Goal: Task Accomplishment & Management: Use online tool/utility

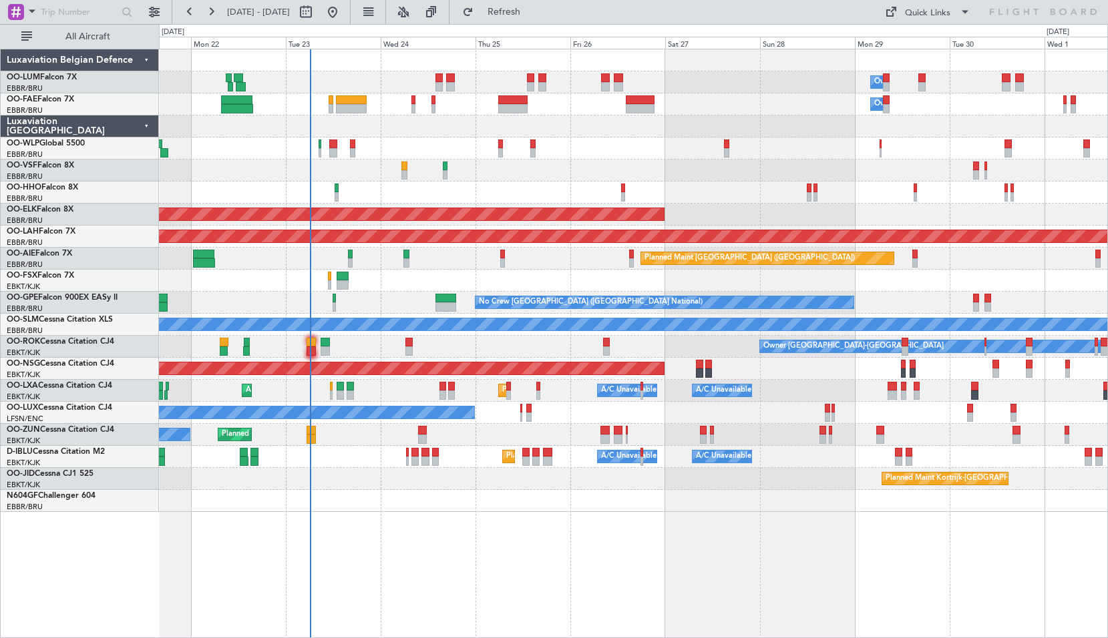
click at [436, 513] on div "Owner Melsbroek Air Base Planned Maint [GEOGRAPHIC_DATA] ([GEOGRAPHIC_DATA]) Ow…" at bounding box center [633, 344] width 949 height 590
drag, startPoint x: 542, startPoint y: 15, endPoint x: 536, endPoint y: 19, distance: 7.6
click at [532, 15] on span "Refresh" at bounding box center [504, 11] width 56 height 9
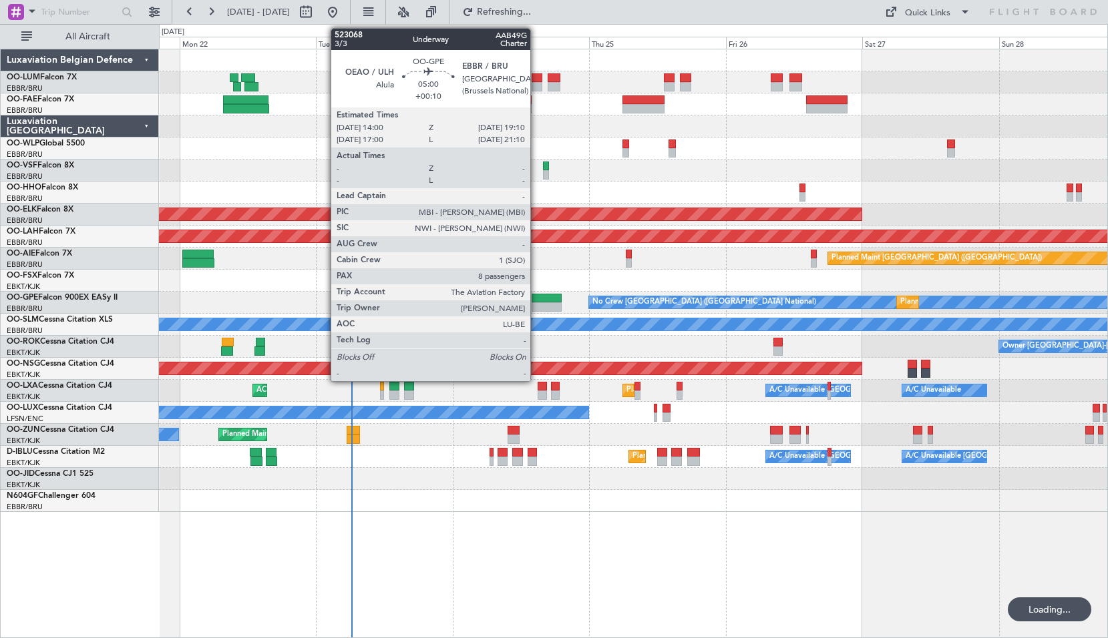
click at [536, 304] on div at bounding box center [547, 306] width 30 height 9
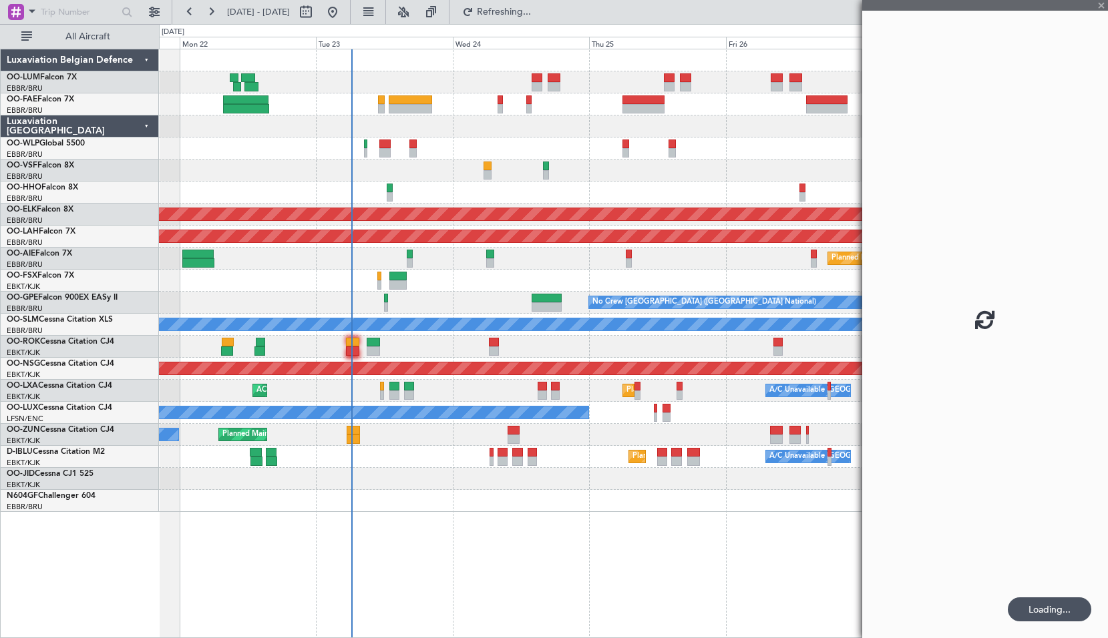
click at [518, 276] on div at bounding box center [633, 281] width 948 height 22
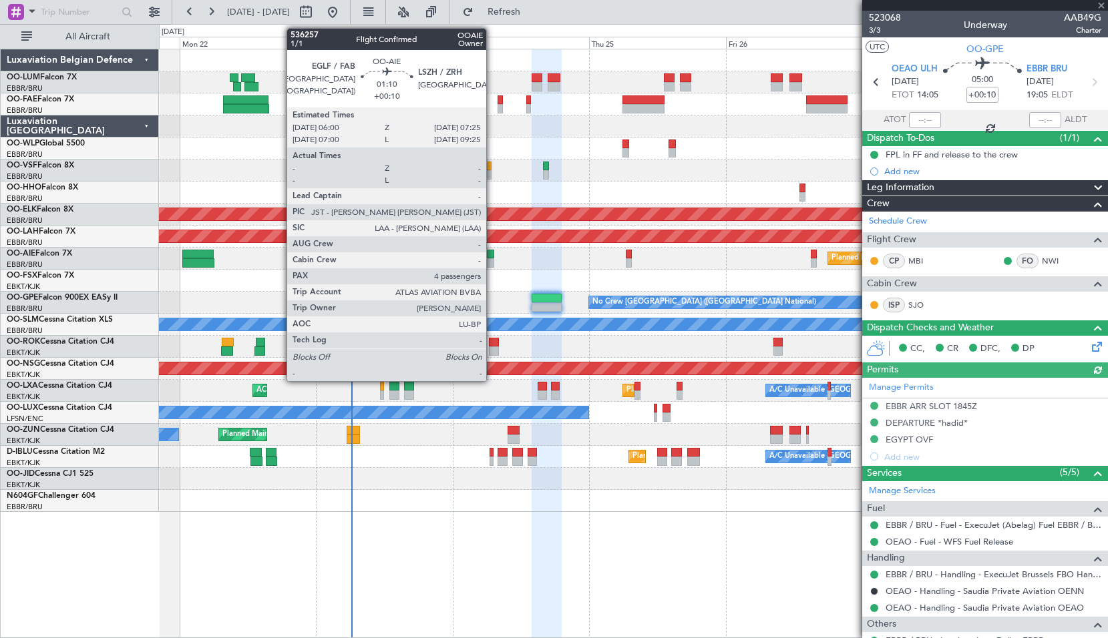
click at [492, 258] on div at bounding box center [490, 254] width 9 height 9
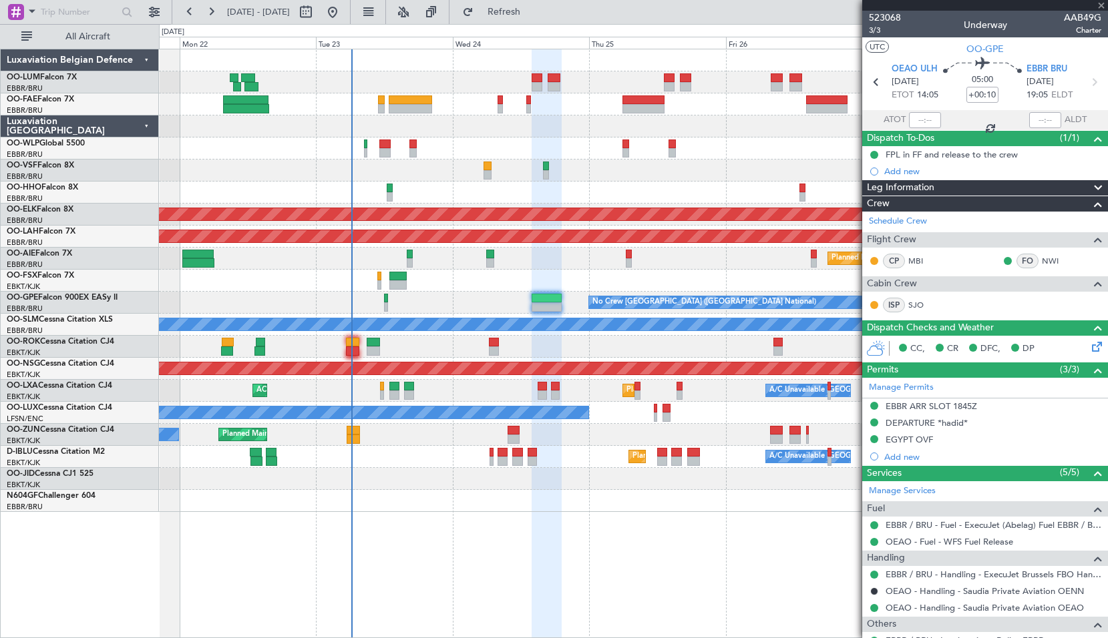
type input "4"
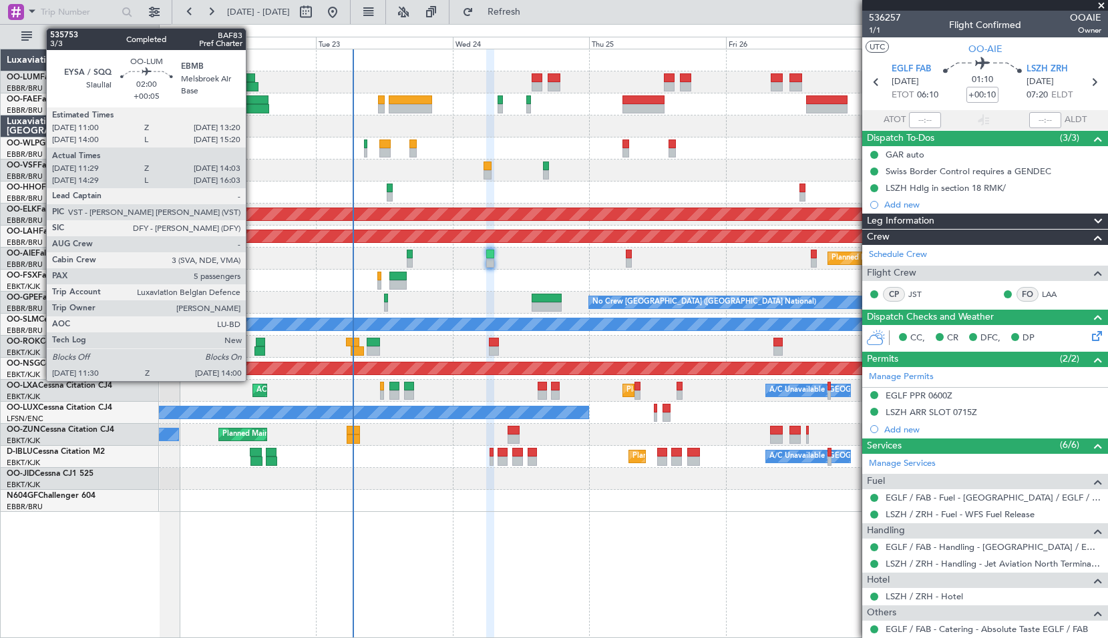
click at [252, 80] on div at bounding box center [247, 77] width 13 height 9
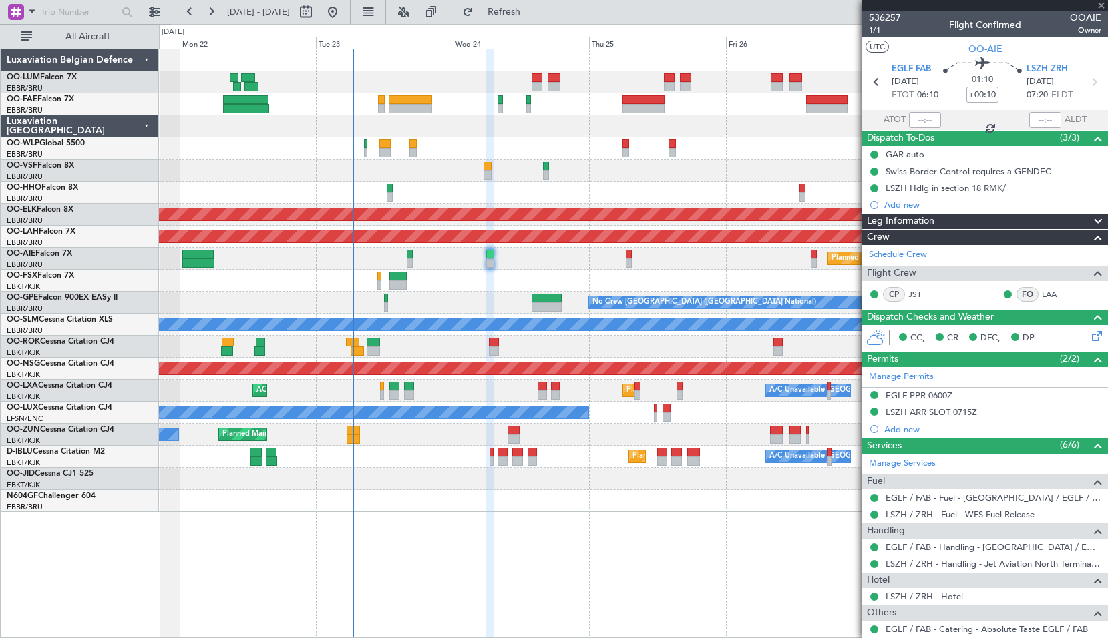
type input "+00:05"
type input "11:39"
type input "13:53"
type input "5"
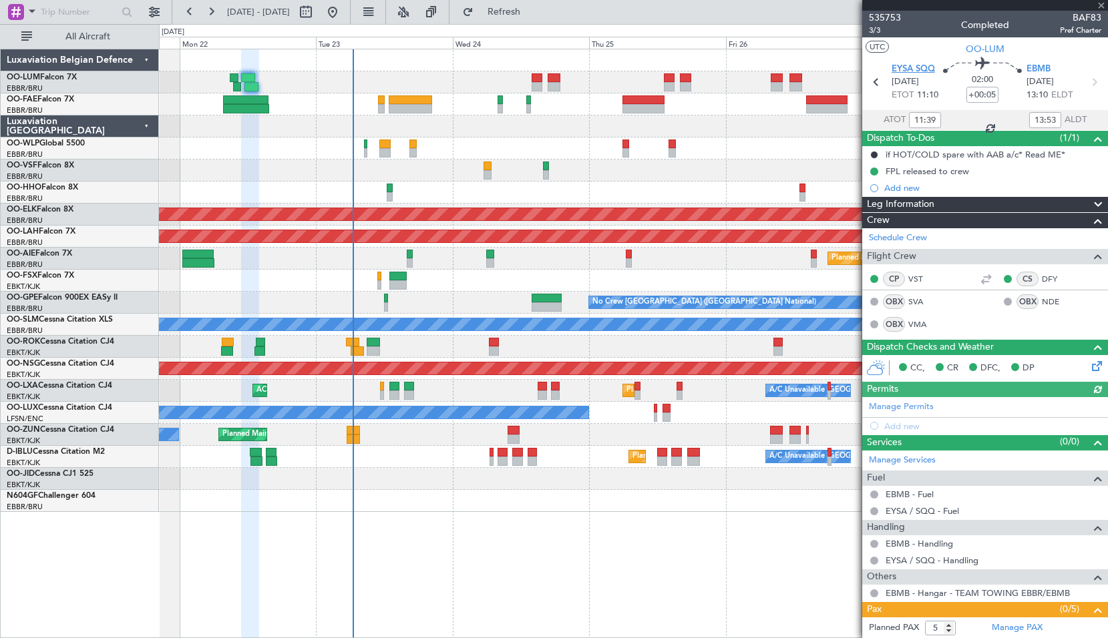
click at [904, 67] on span "EYSA SQQ" at bounding box center [912, 69] width 43 height 13
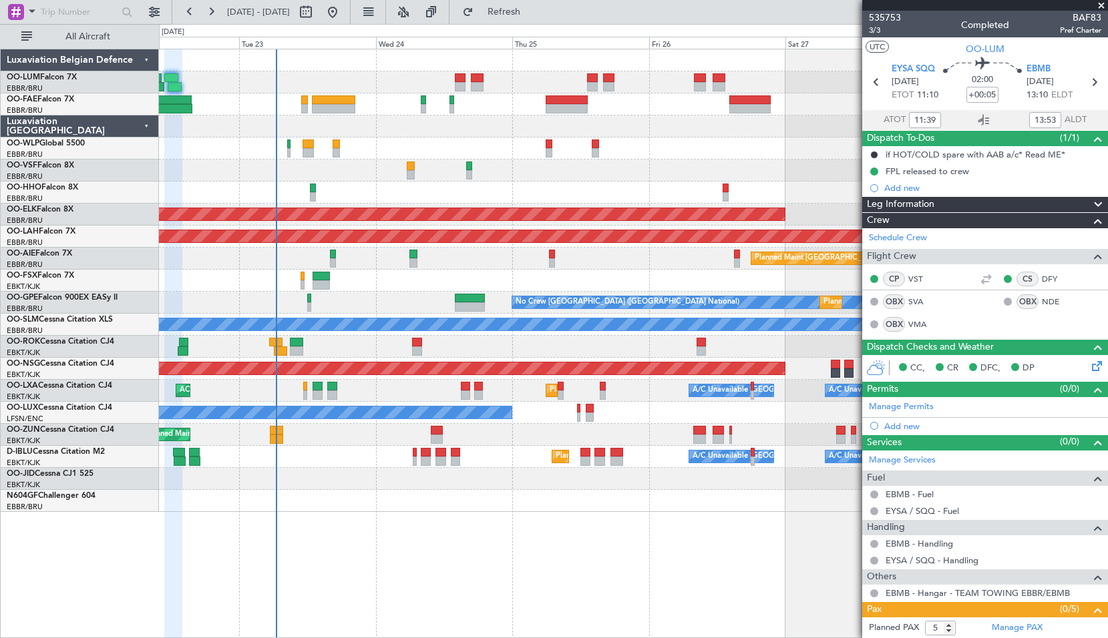
click at [502, 505] on div at bounding box center [633, 501] width 948 height 22
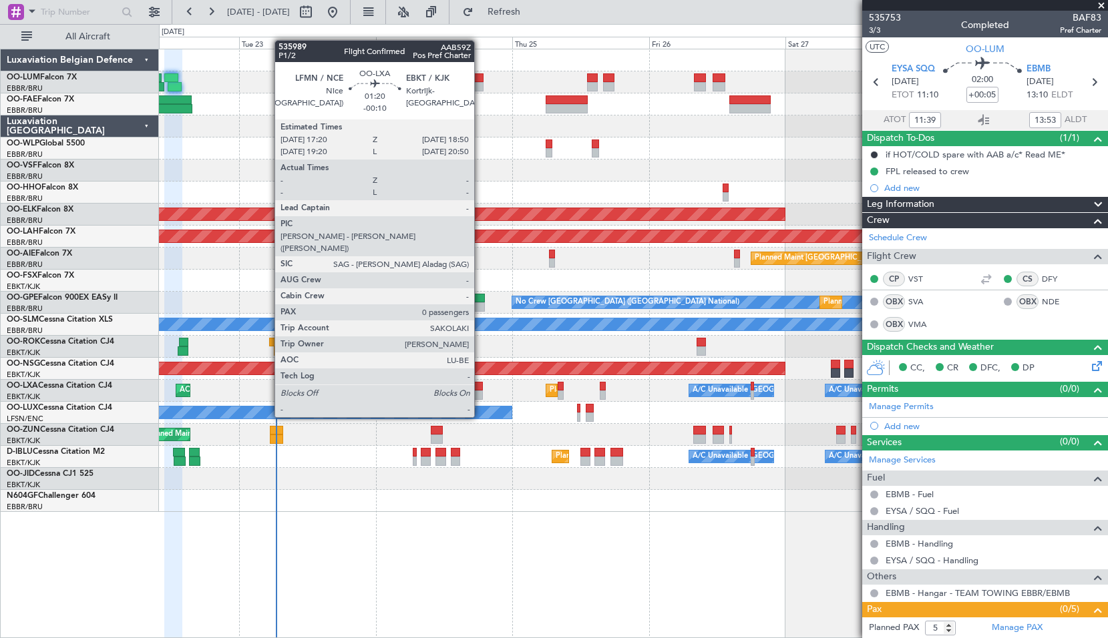
click at [480, 392] on div at bounding box center [478, 395] width 9 height 9
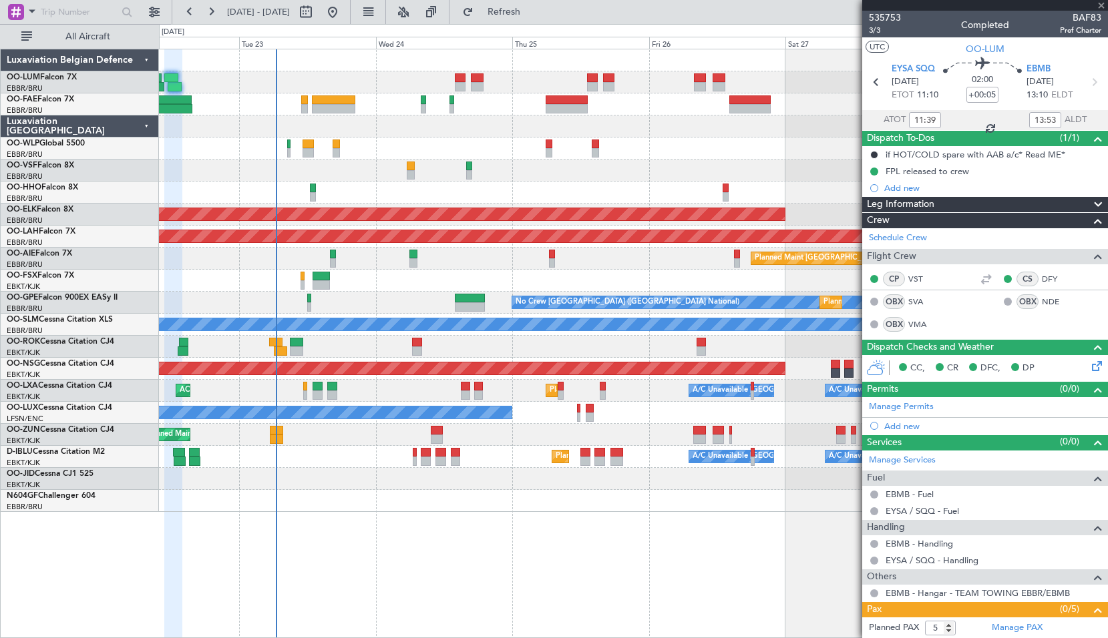
click at [505, 499] on div at bounding box center [633, 501] width 948 height 22
type input "-00:10"
type input "0"
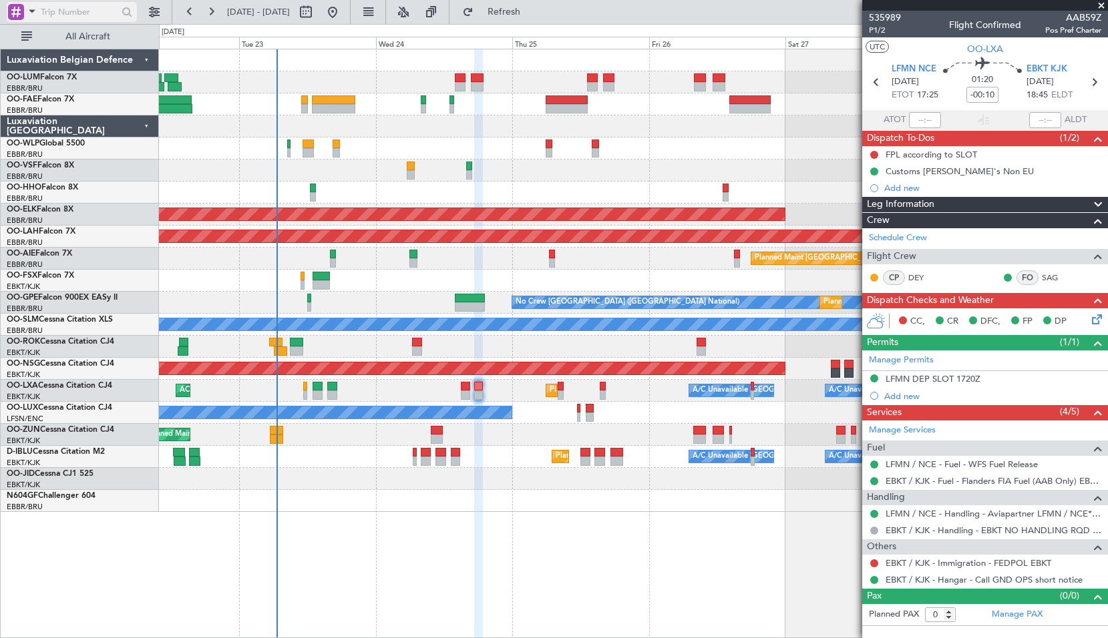
click at [28, 15] on span at bounding box center [32, 11] width 16 height 17
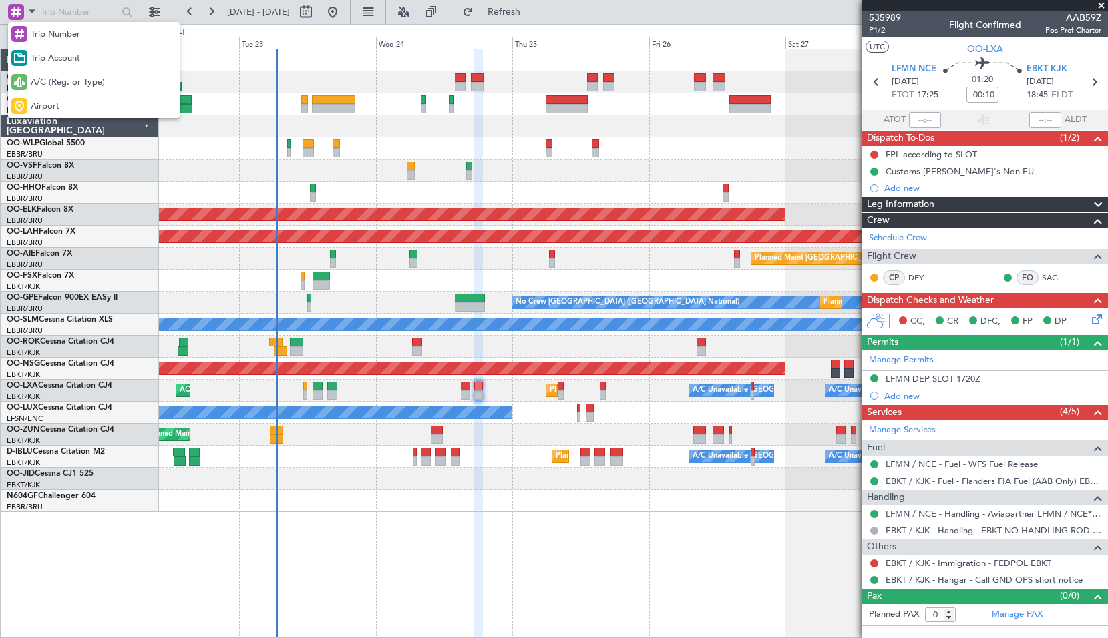
click at [49, 84] on span "A/C (Reg. or Type)" at bounding box center [68, 82] width 74 height 13
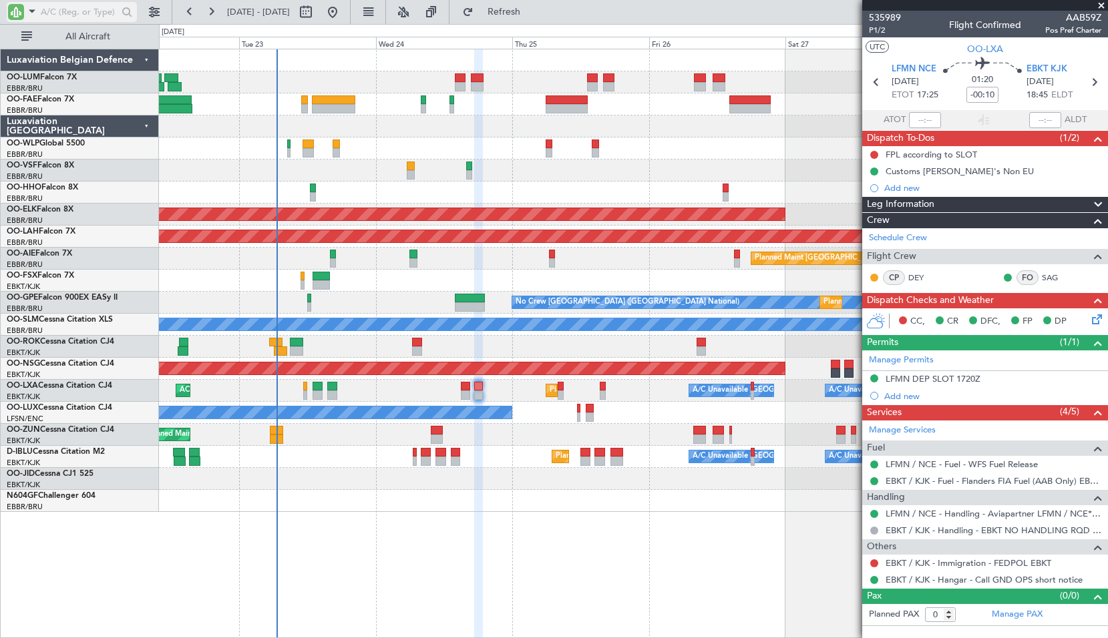
drag, startPoint x: 49, startPoint y: 83, endPoint x: 45, endPoint y: 10, distance: 73.6
click at [45, 10] on input "text" at bounding box center [79, 12] width 77 height 20
click at [24, 9] on span at bounding box center [32, 11] width 16 height 17
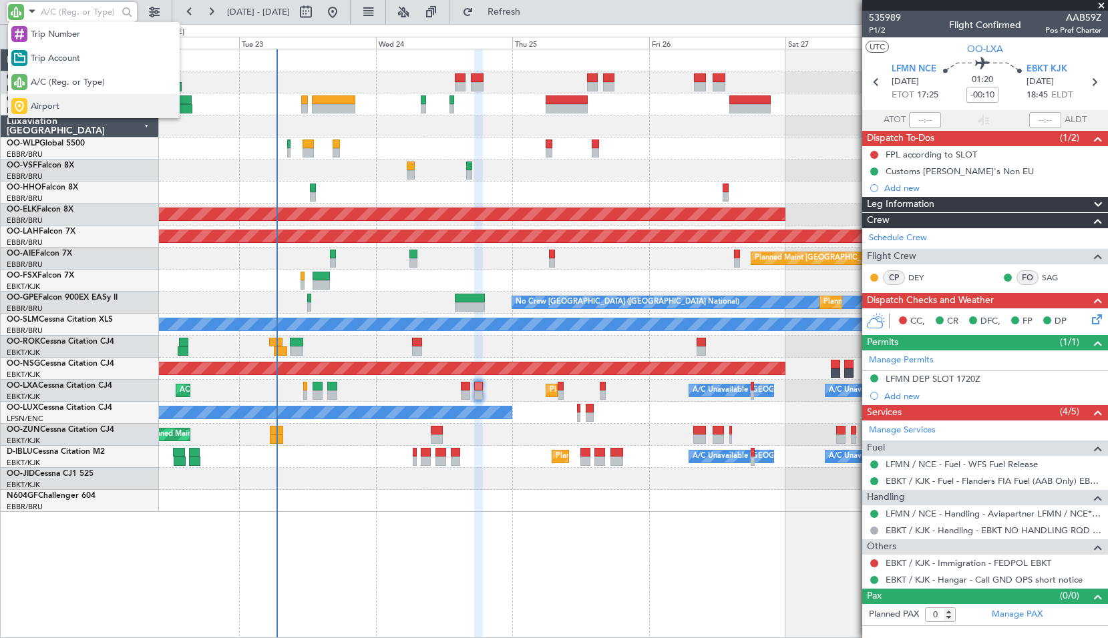
click at [45, 108] on span "Airport" at bounding box center [45, 106] width 29 height 13
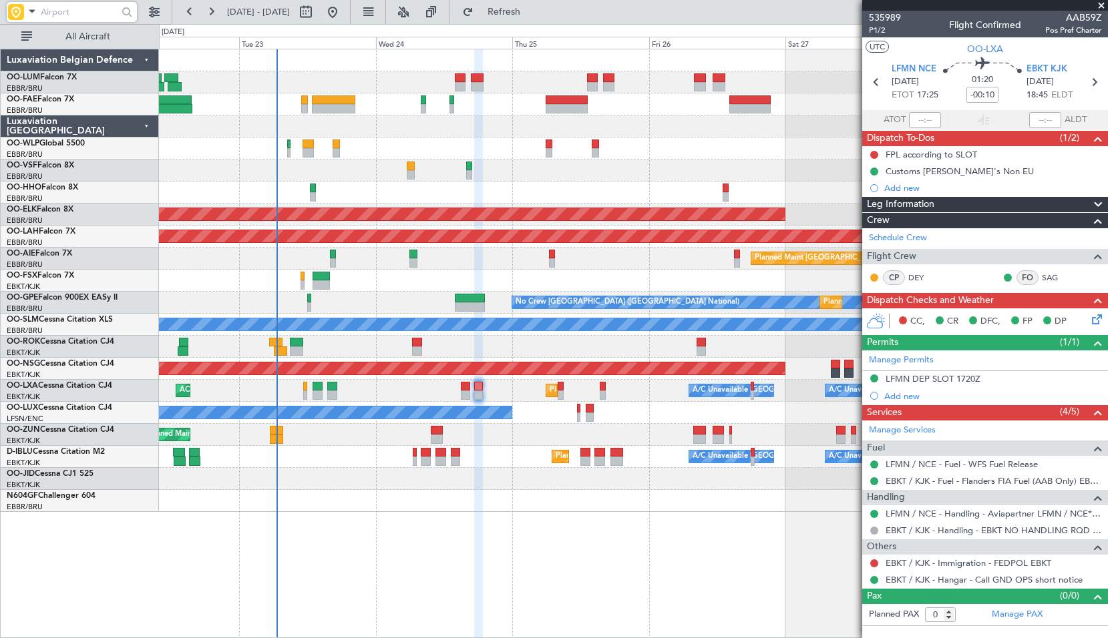
click at [61, 12] on input "text" at bounding box center [79, 12] width 77 height 20
type input "LFMN"
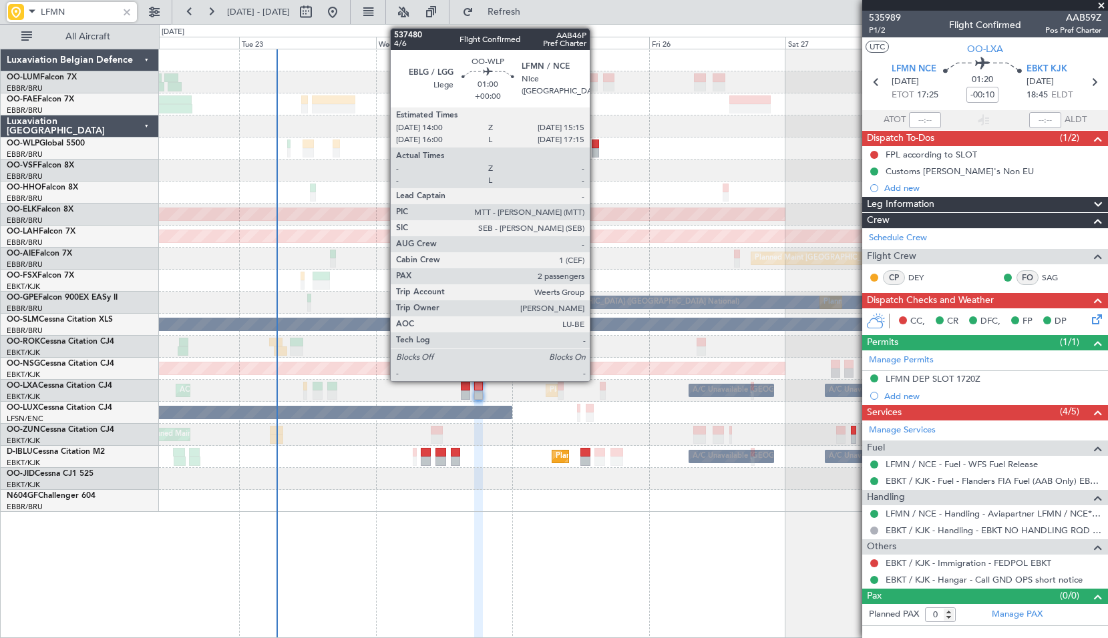
click at [596, 149] on div at bounding box center [595, 152] width 7 height 9
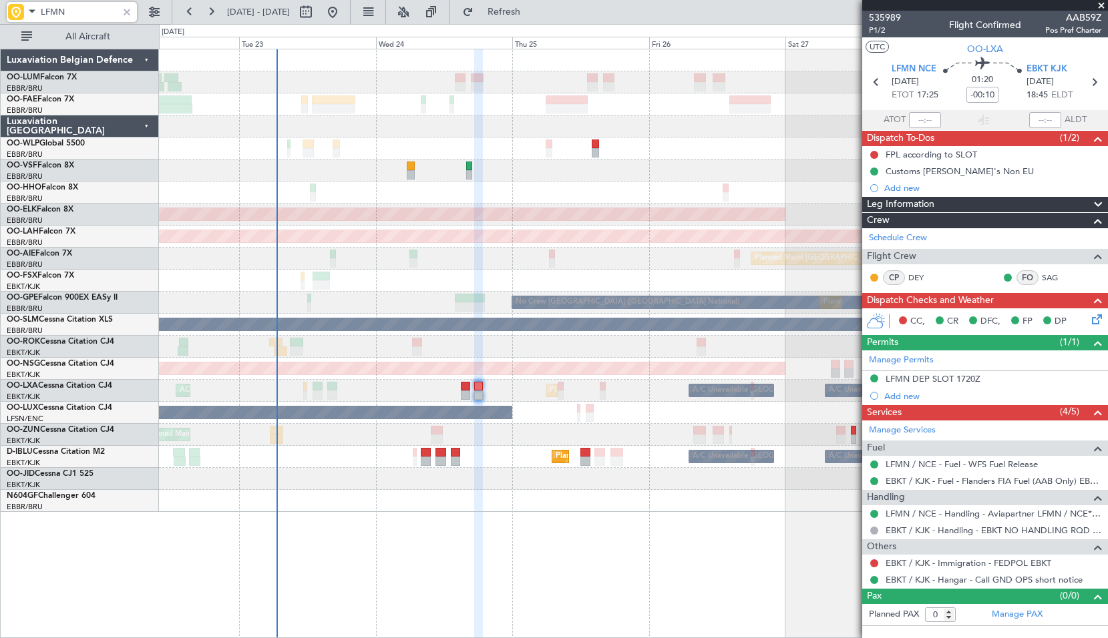
click at [606, 170] on div at bounding box center [633, 171] width 948 height 22
type input "2"
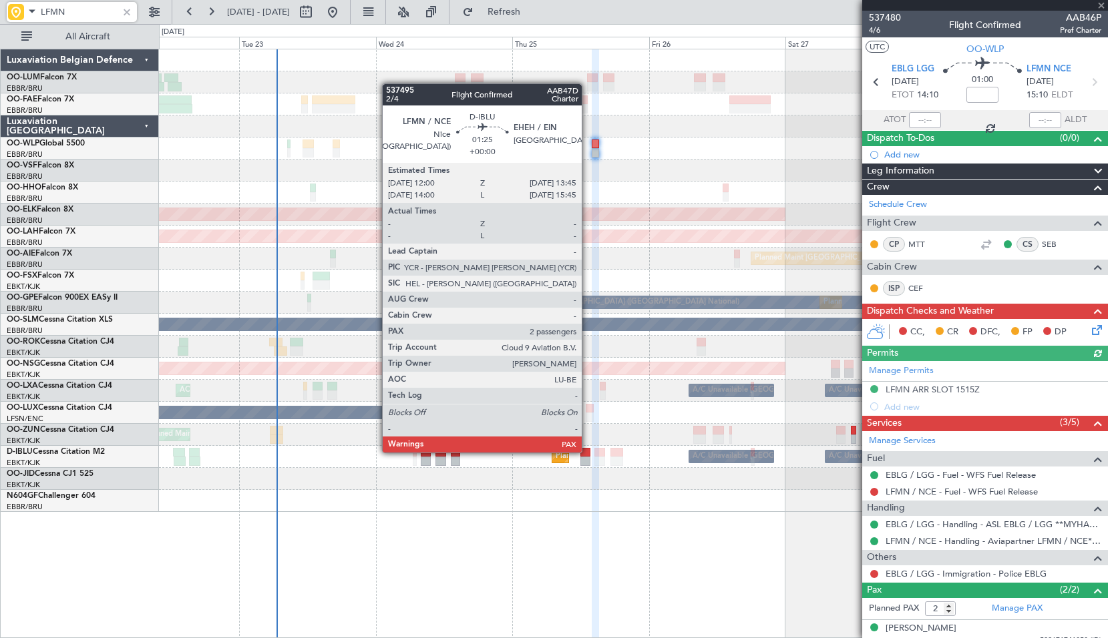
click at [588, 451] on div at bounding box center [585, 452] width 10 height 9
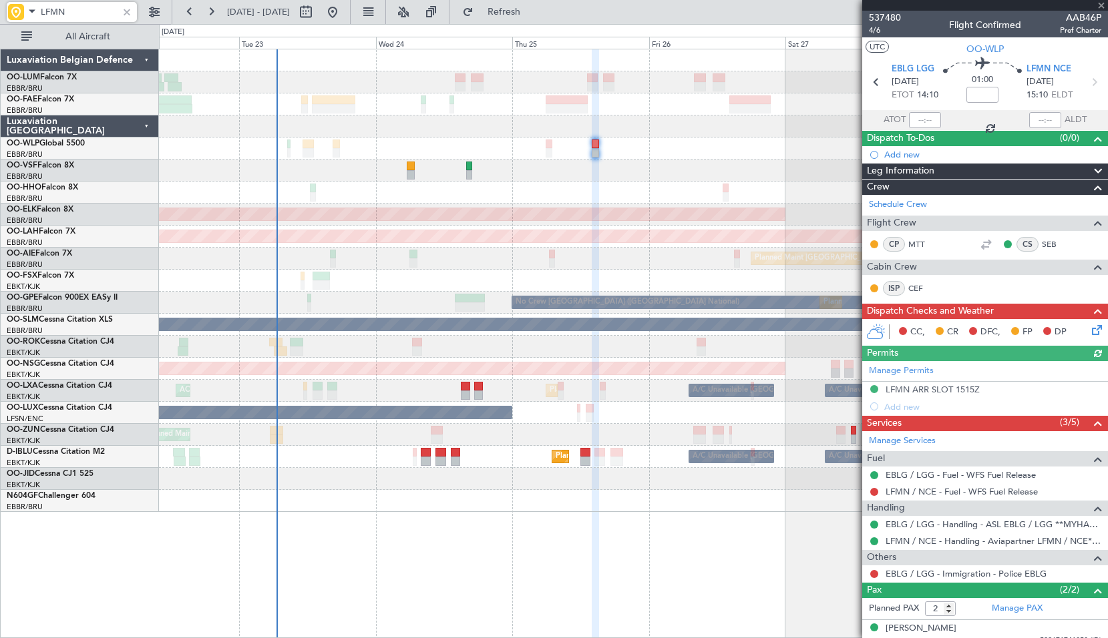
click at [670, 496] on div at bounding box center [633, 501] width 948 height 22
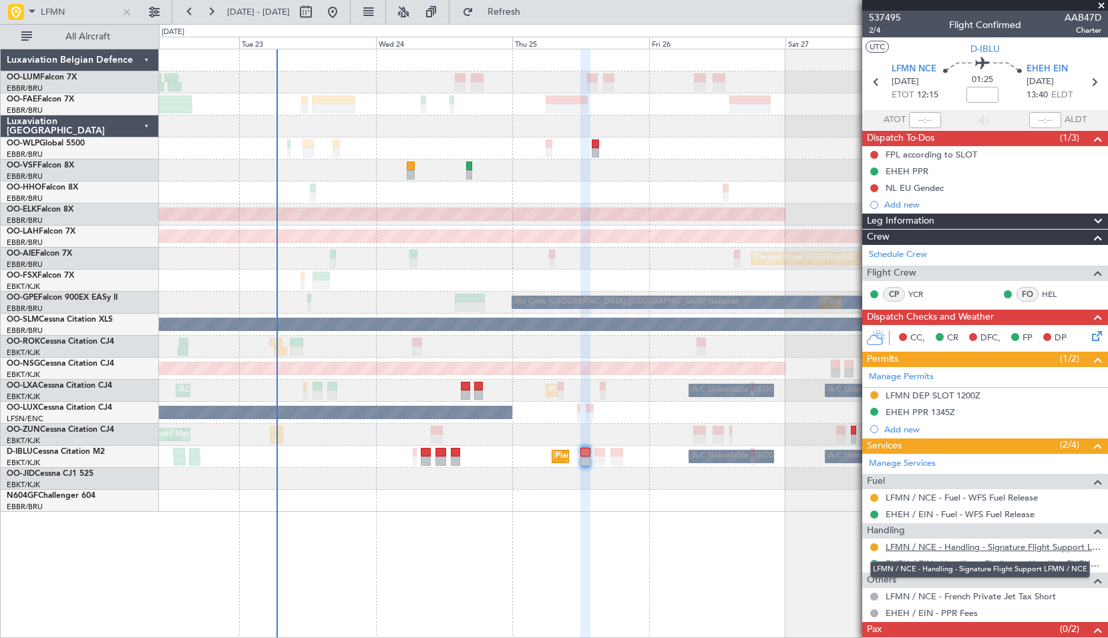
click at [998, 546] on link "LFMN / NCE - Handling - Signature Flight Support LFMN / NCE" at bounding box center [993, 547] width 216 height 11
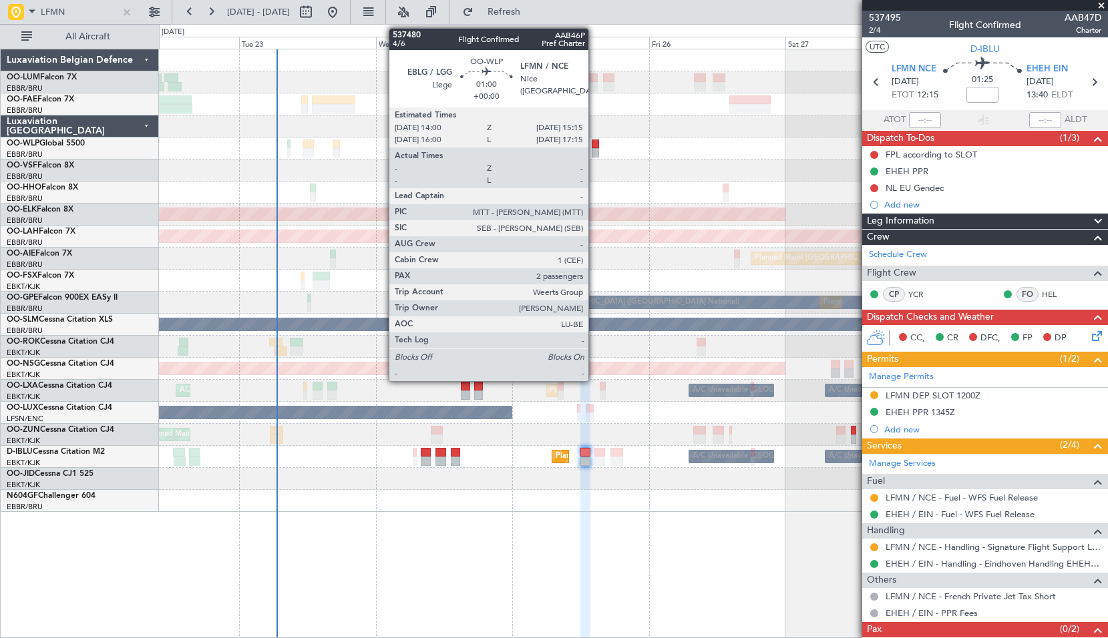
click at [594, 144] on div at bounding box center [595, 144] width 7 height 9
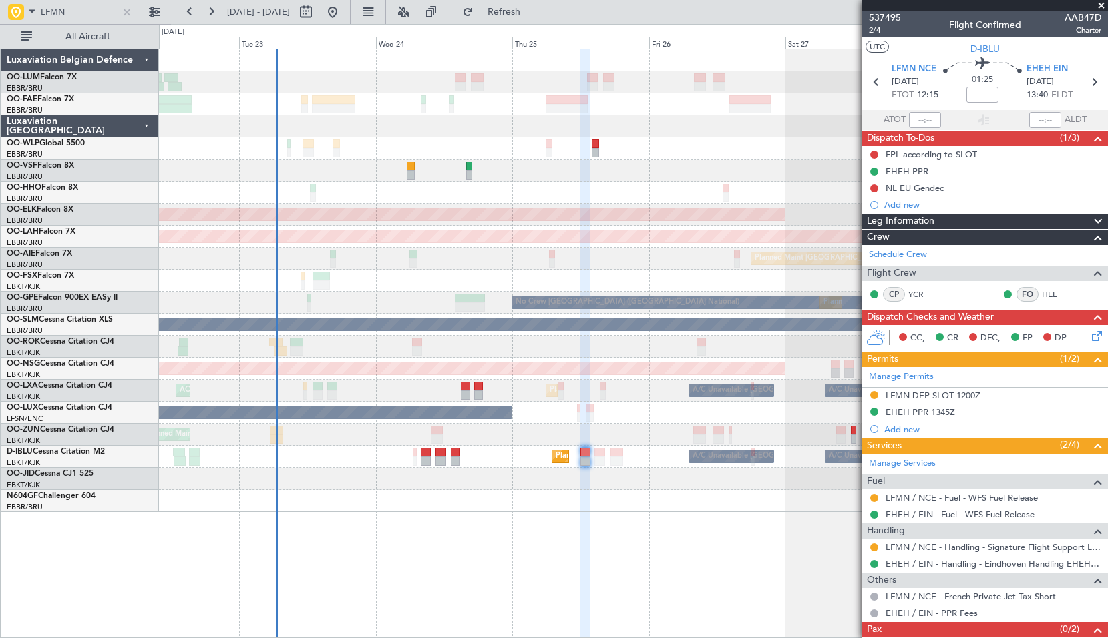
click at [630, 165] on div at bounding box center [633, 171] width 948 height 22
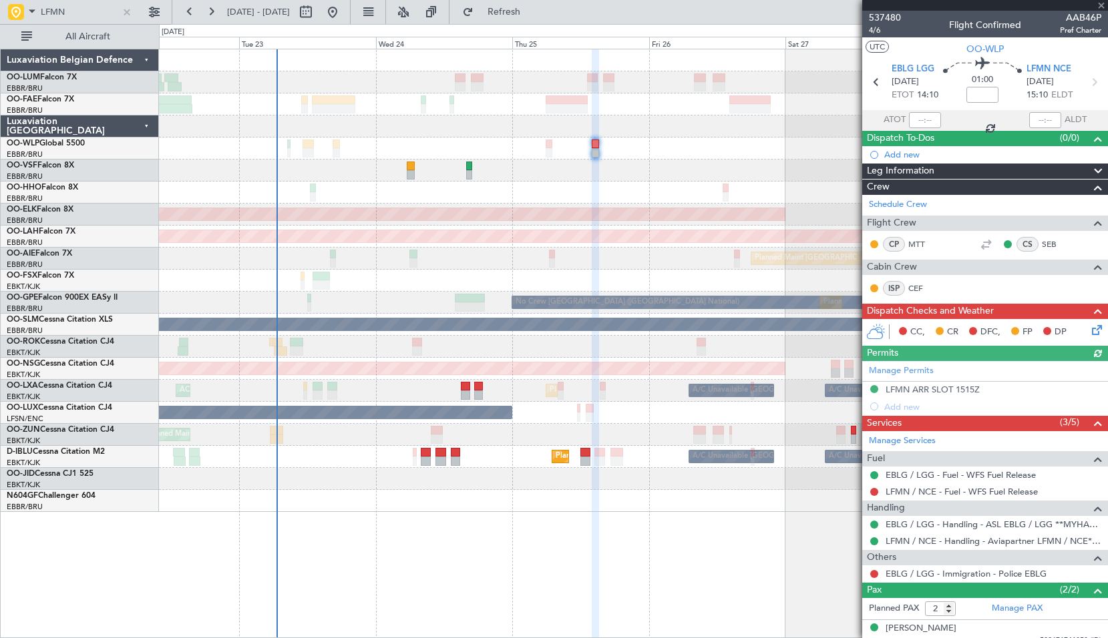
scroll to position [41, 0]
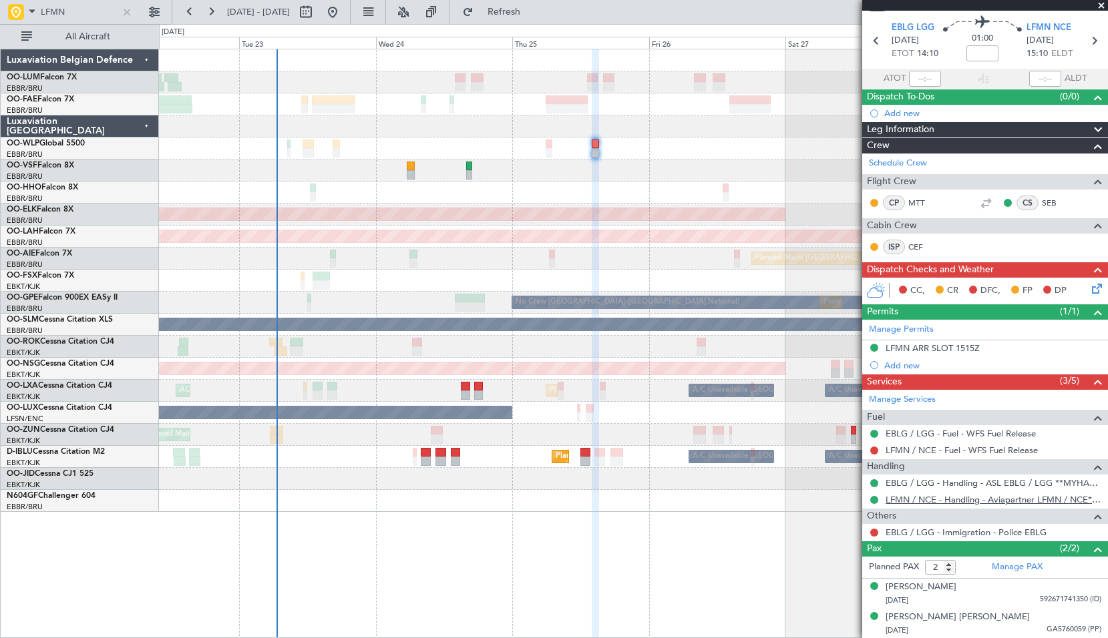
click at [974, 498] on link "LFMN / NCE - Handling - Aviapartner LFMN / NCE*****MY HANDLING****" at bounding box center [993, 499] width 216 height 11
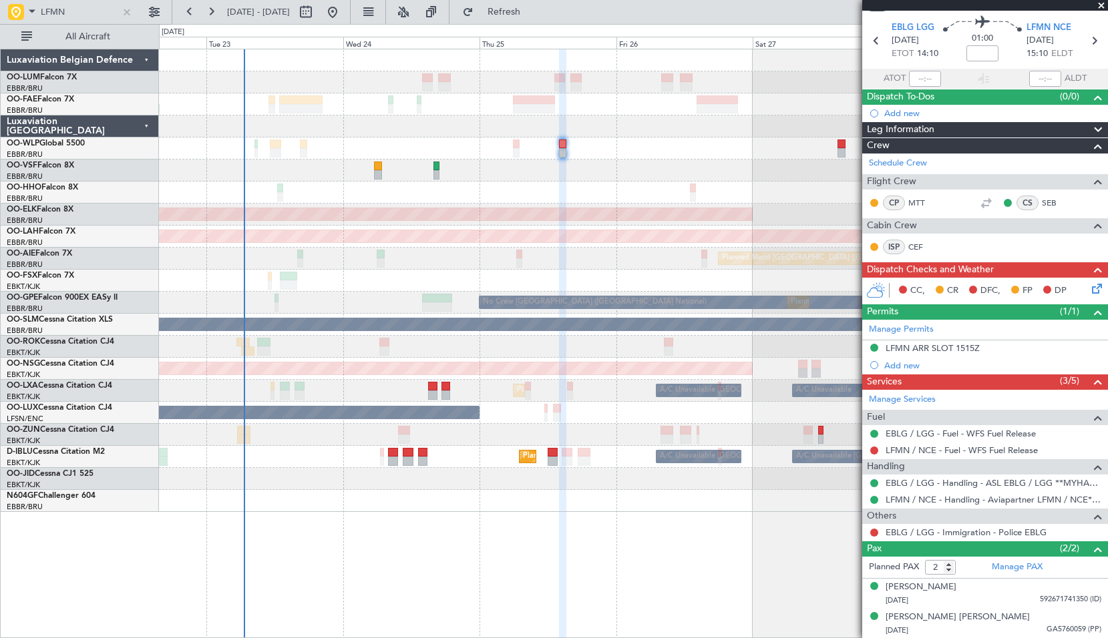
click at [686, 137] on div "Owner Melsbroek Air Base Owner Melsbroek Air Base Planned Maint Brussels (Bruss…" at bounding box center [633, 280] width 948 height 463
click at [87, 9] on input "LFMN" at bounding box center [79, 12] width 77 height 20
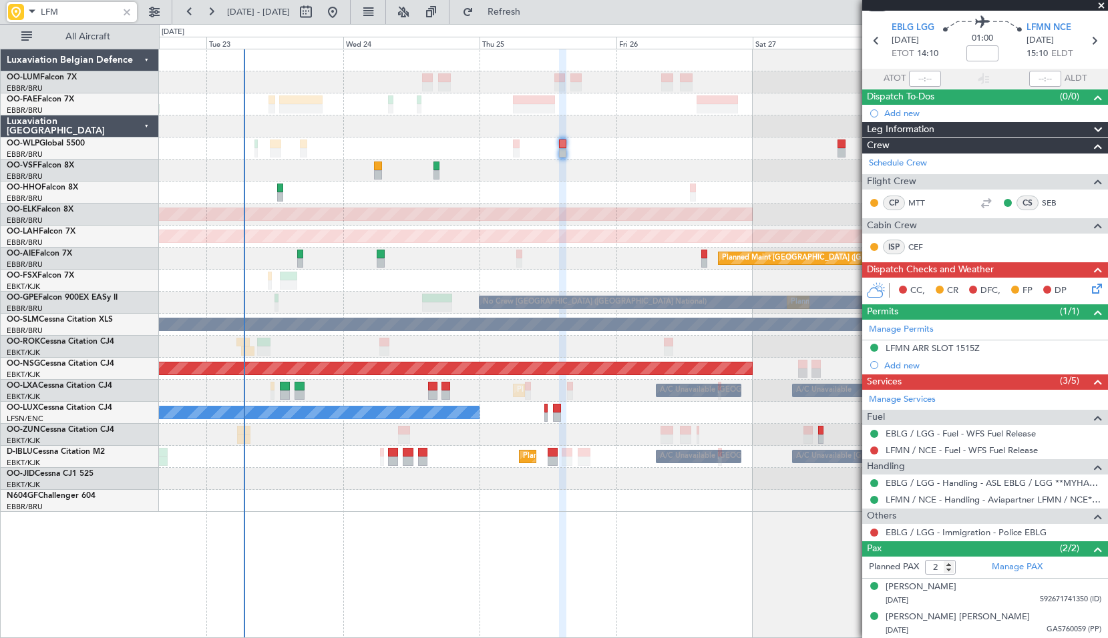
type input "LFMD"
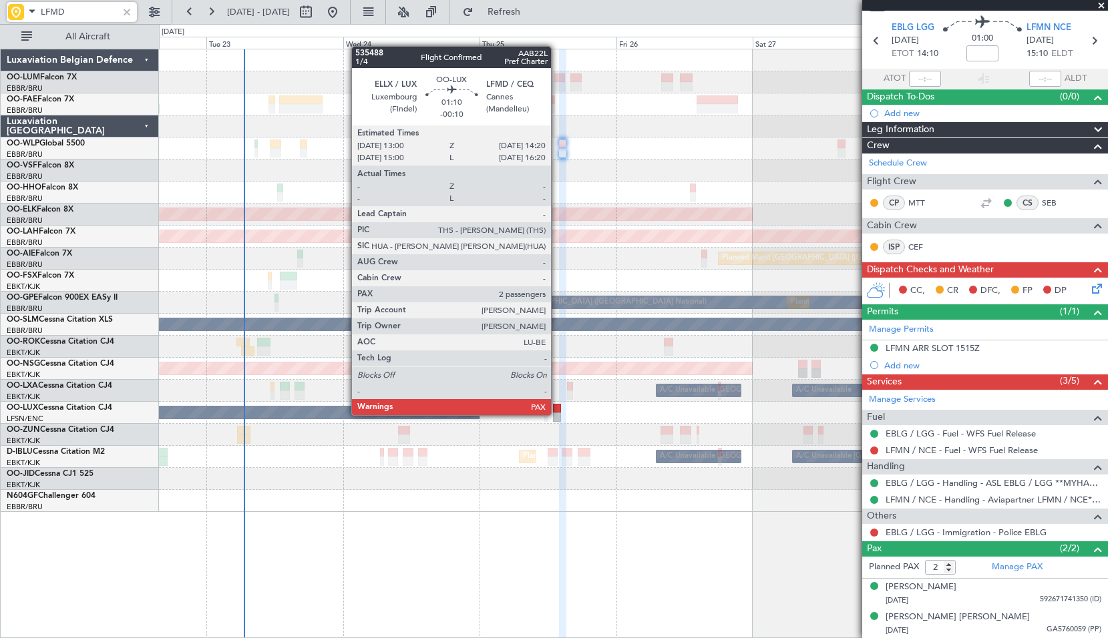
click at [557, 414] on div at bounding box center [557, 417] width 8 height 9
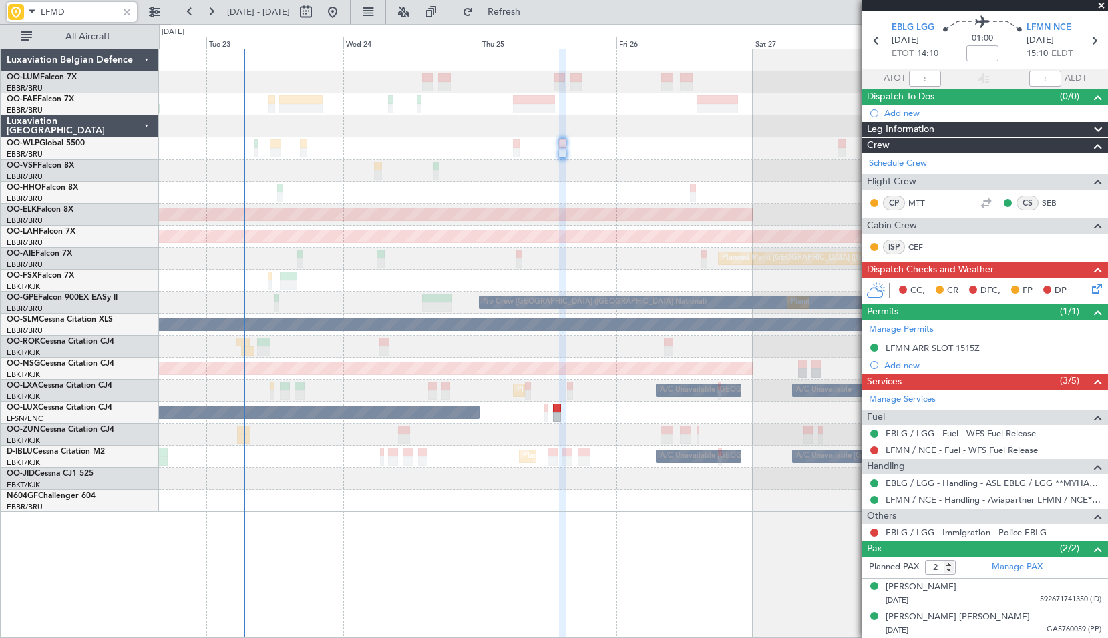
click at [586, 417] on div "No Crew Nancy (Essey)" at bounding box center [633, 413] width 948 height 22
type input "-00:10"
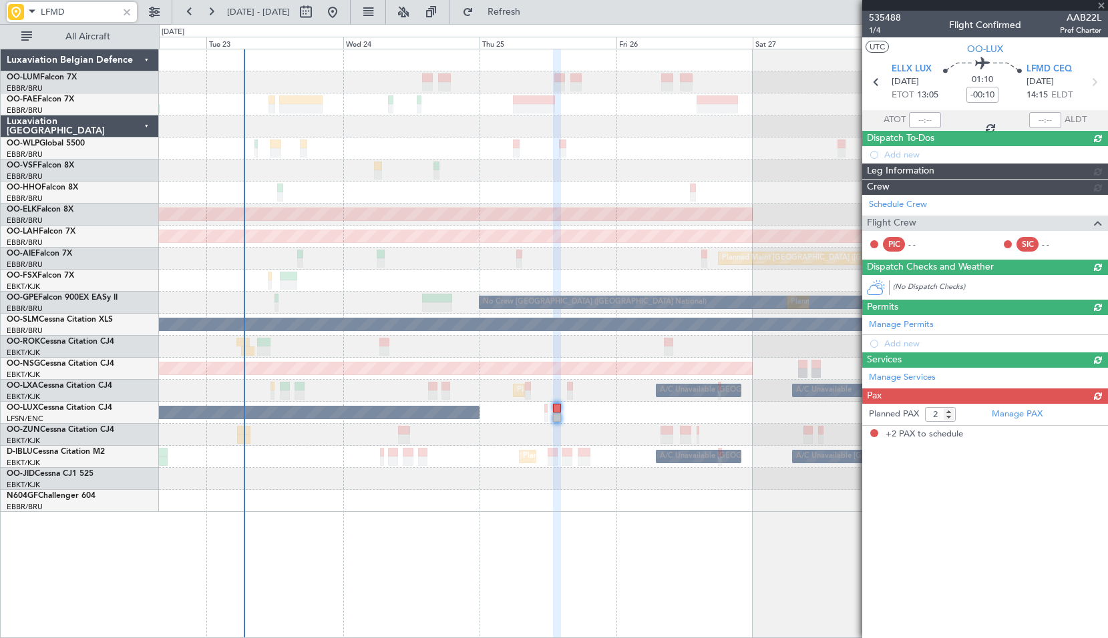
scroll to position [0, 0]
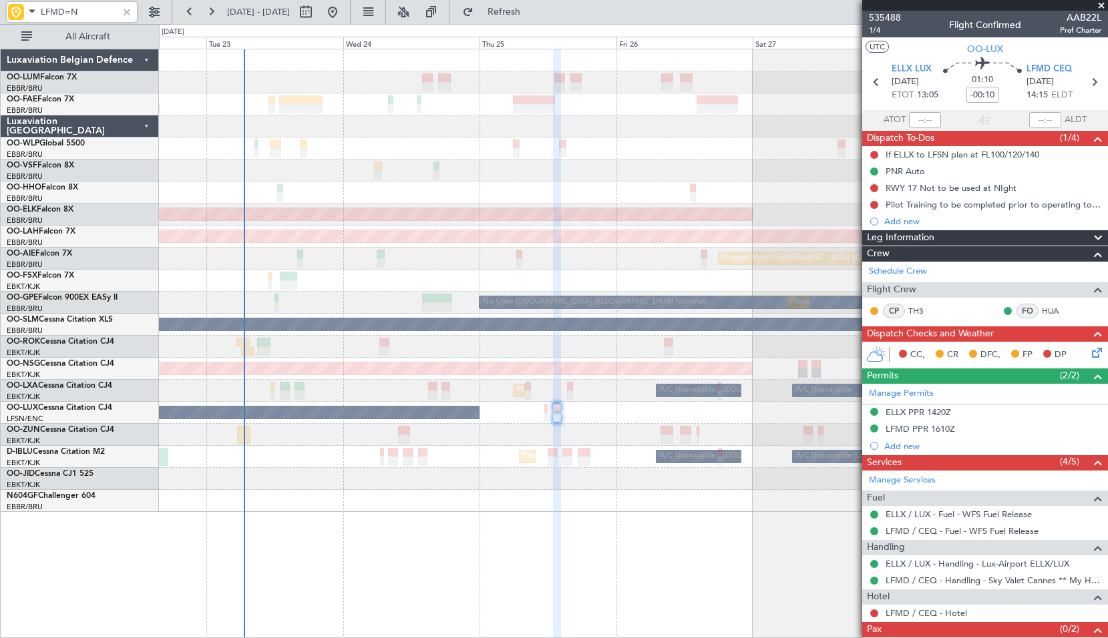
click at [97, 14] on input "LFMD=N" at bounding box center [79, 12] width 77 height 20
type input "LFMN"
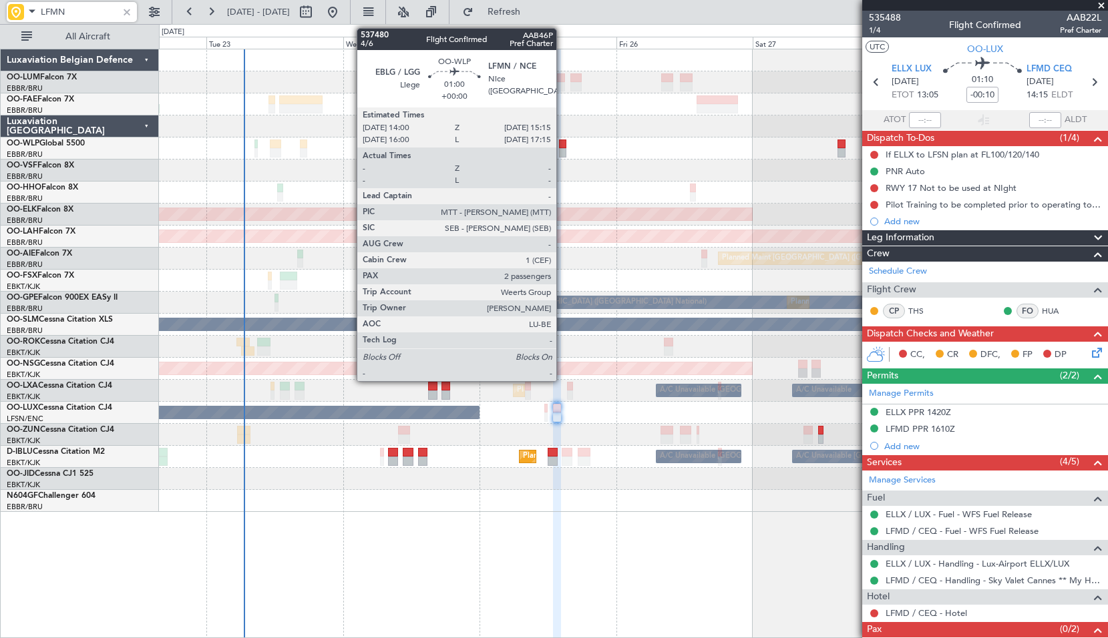
click at [562, 146] on div at bounding box center [562, 144] width 7 height 9
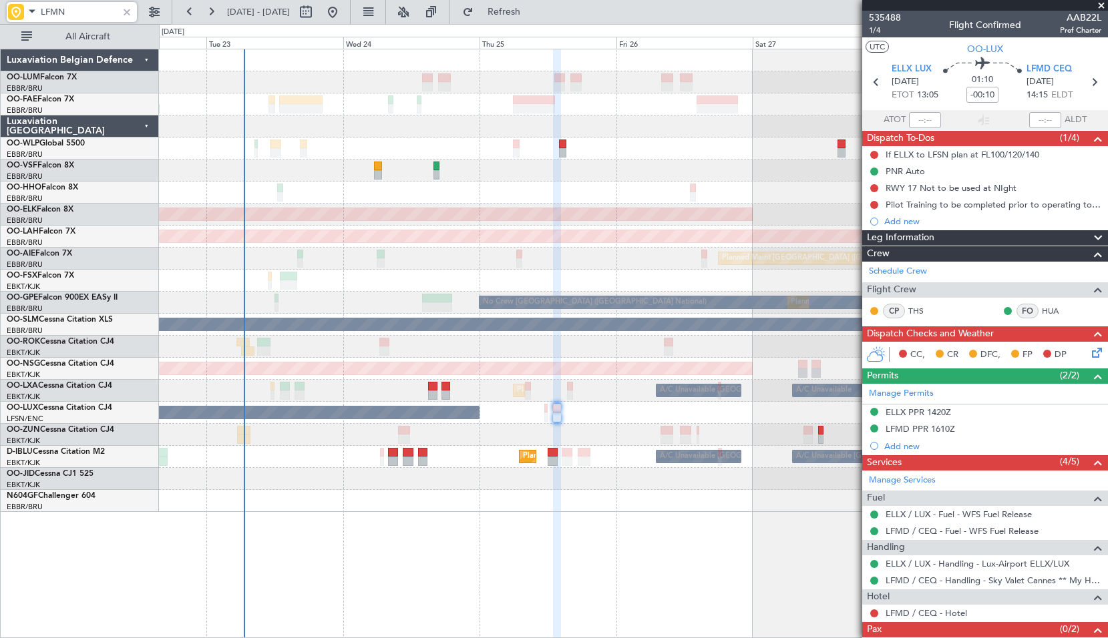
click at [582, 159] on div at bounding box center [633, 149] width 948 height 22
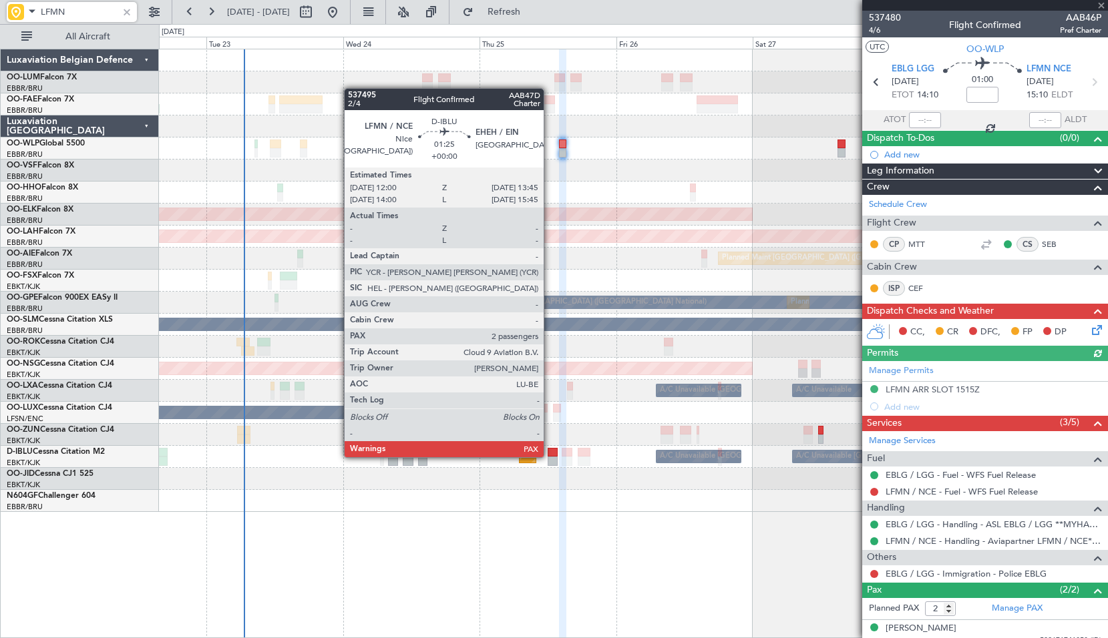
click at [550, 456] on div at bounding box center [553, 452] width 10 height 9
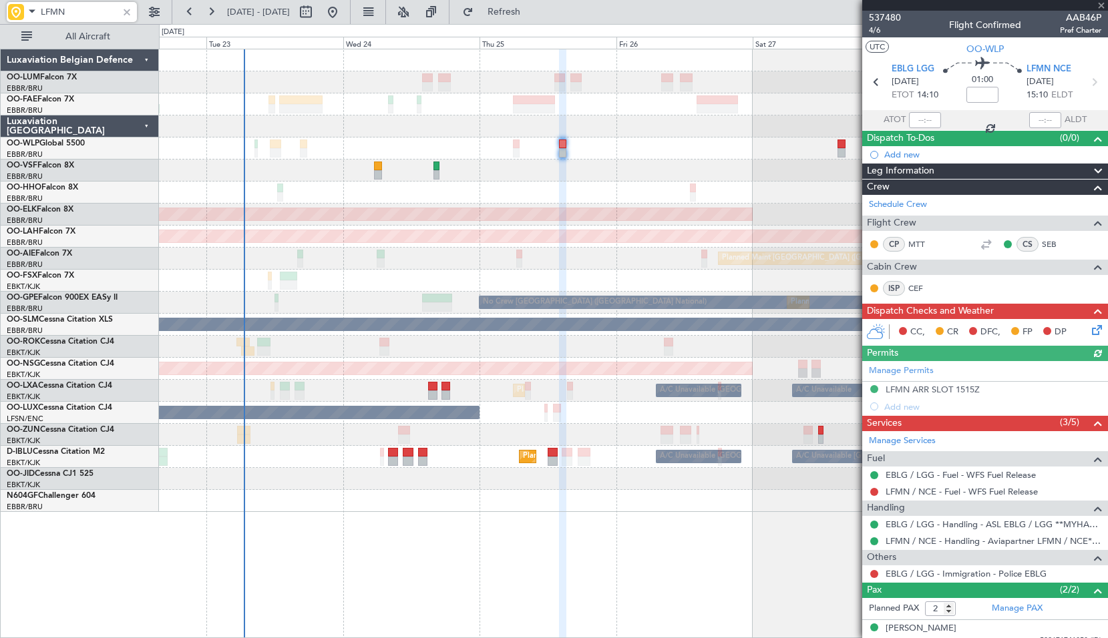
click at [606, 491] on div at bounding box center [633, 501] width 948 height 22
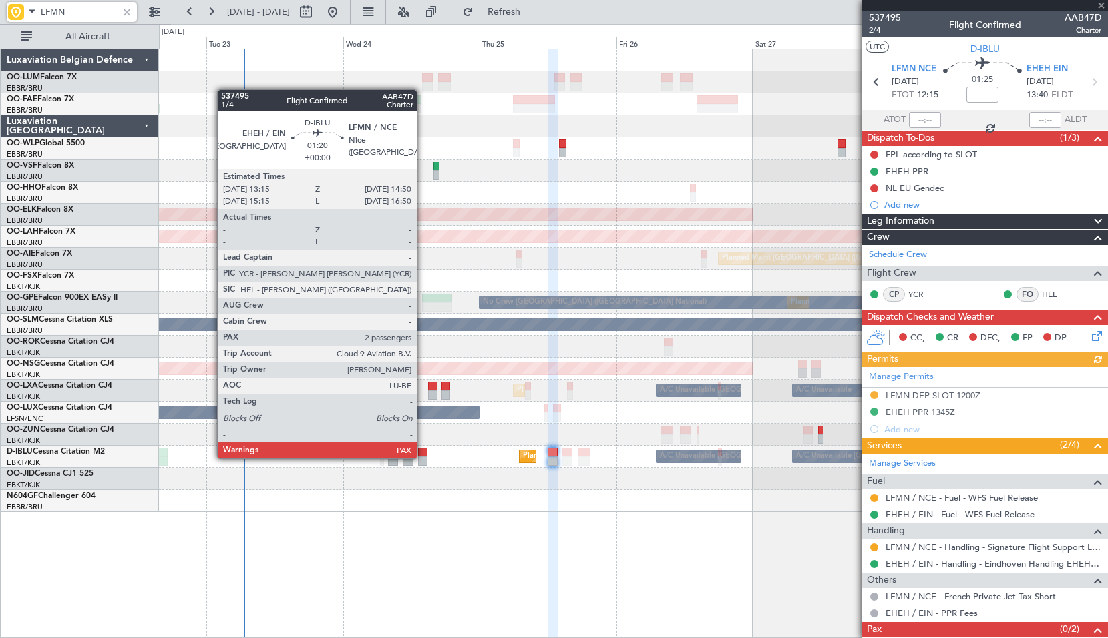
click at [423, 457] on div at bounding box center [422, 461] width 9 height 9
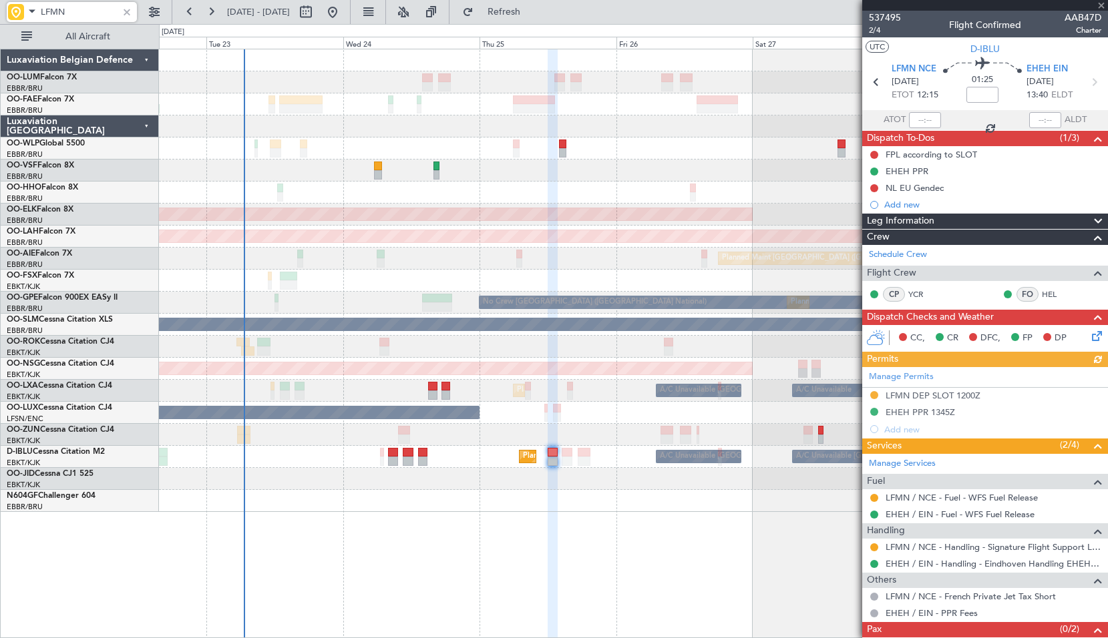
click at [449, 485] on div "Planned Maint Kortrijk-[GEOGRAPHIC_DATA]" at bounding box center [633, 479] width 948 height 22
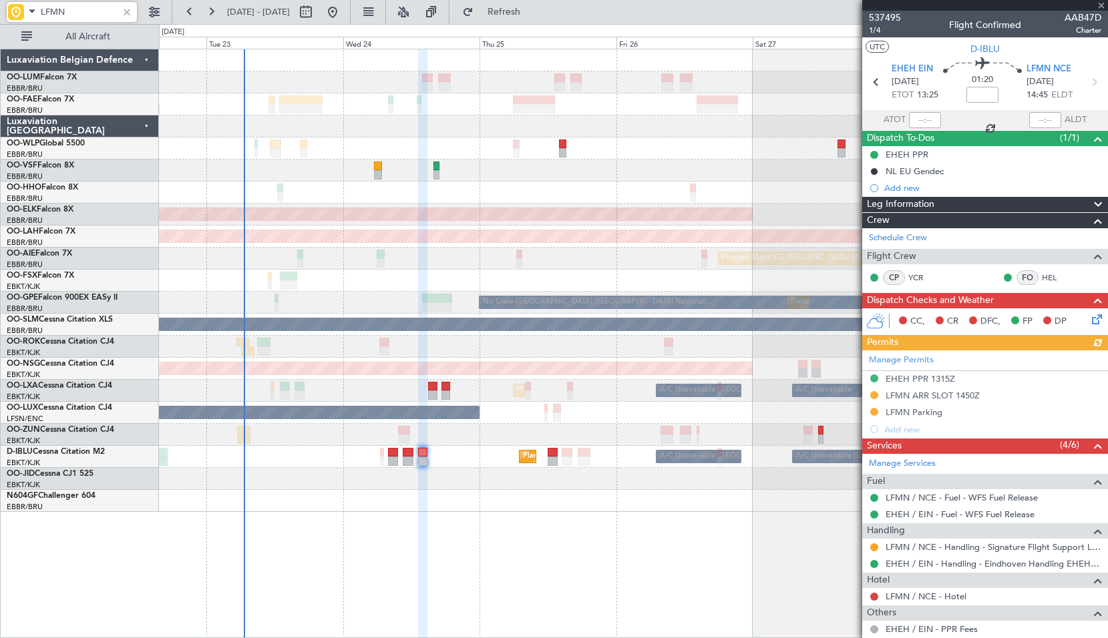
click at [432, 381] on div "Planned Maint Kortrijk-Wevelgem A/C Unavailable Brussels (Brussels National) A/…" at bounding box center [633, 391] width 948 height 22
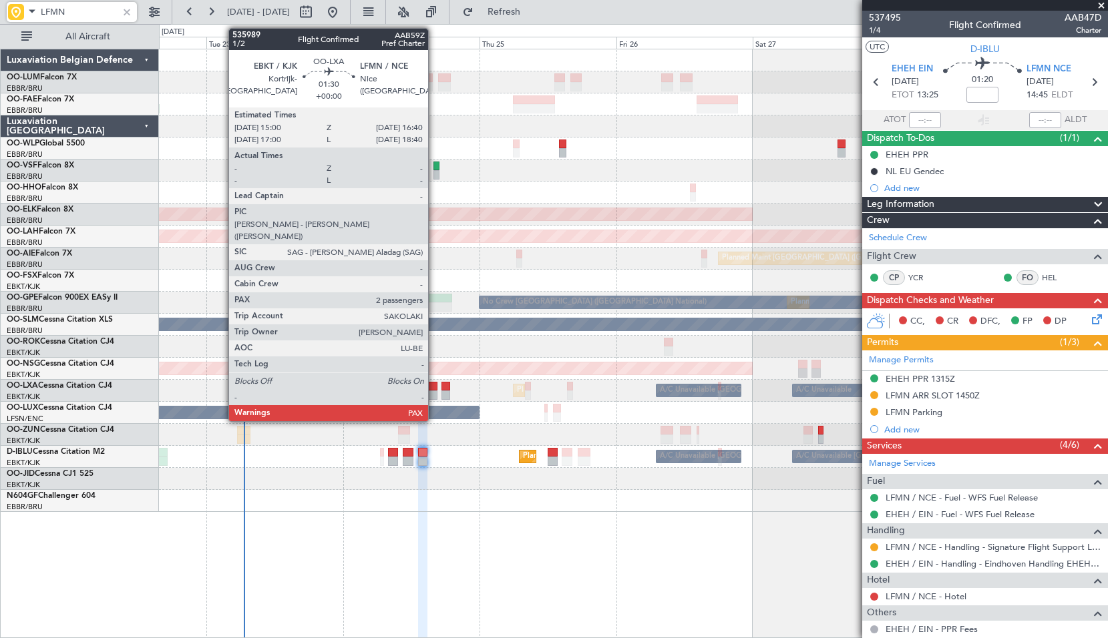
click at [435, 387] on div at bounding box center [433, 386] width 10 height 9
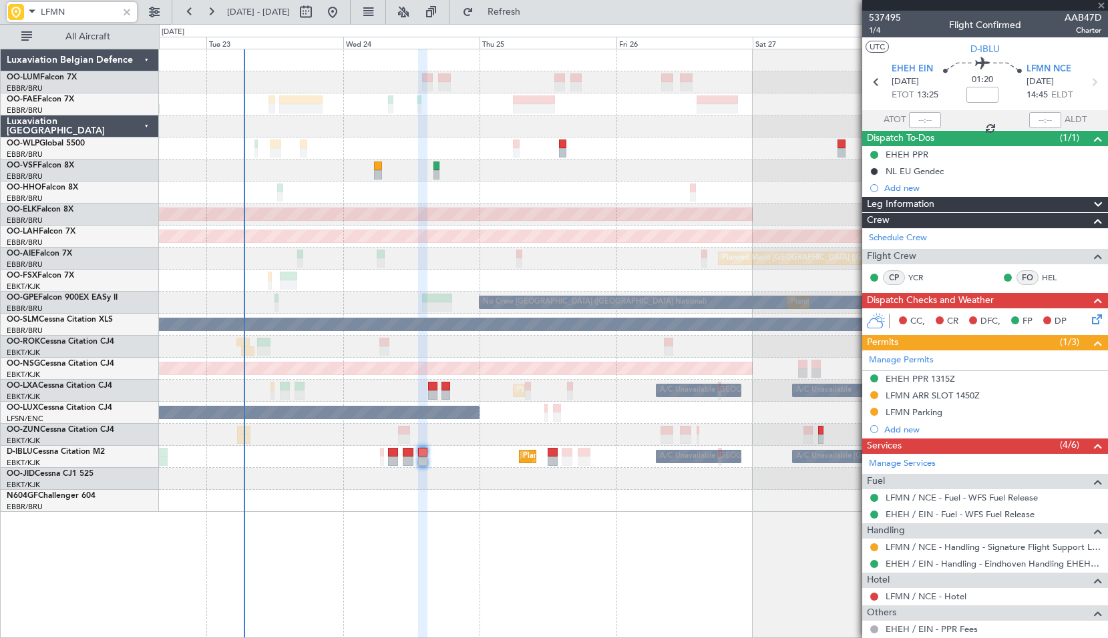
click at [467, 395] on div "Planned Maint Kortrijk-Wevelgem A/C Unavailable Brussels (Brussels National) A/…" at bounding box center [633, 391] width 948 height 22
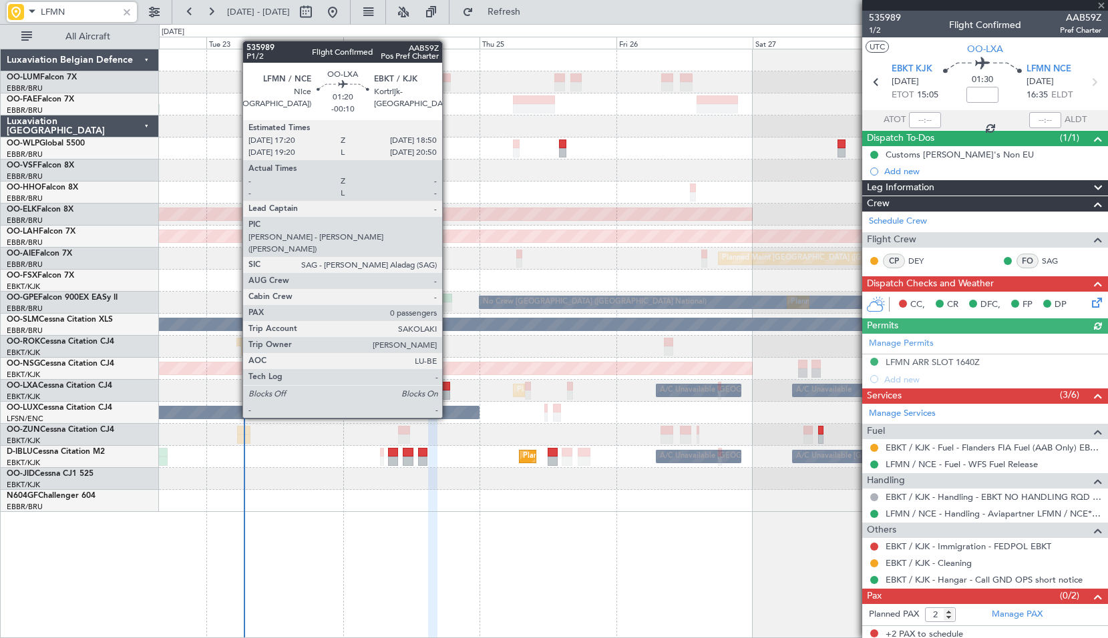
click at [448, 393] on div at bounding box center [445, 395] width 9 height 9
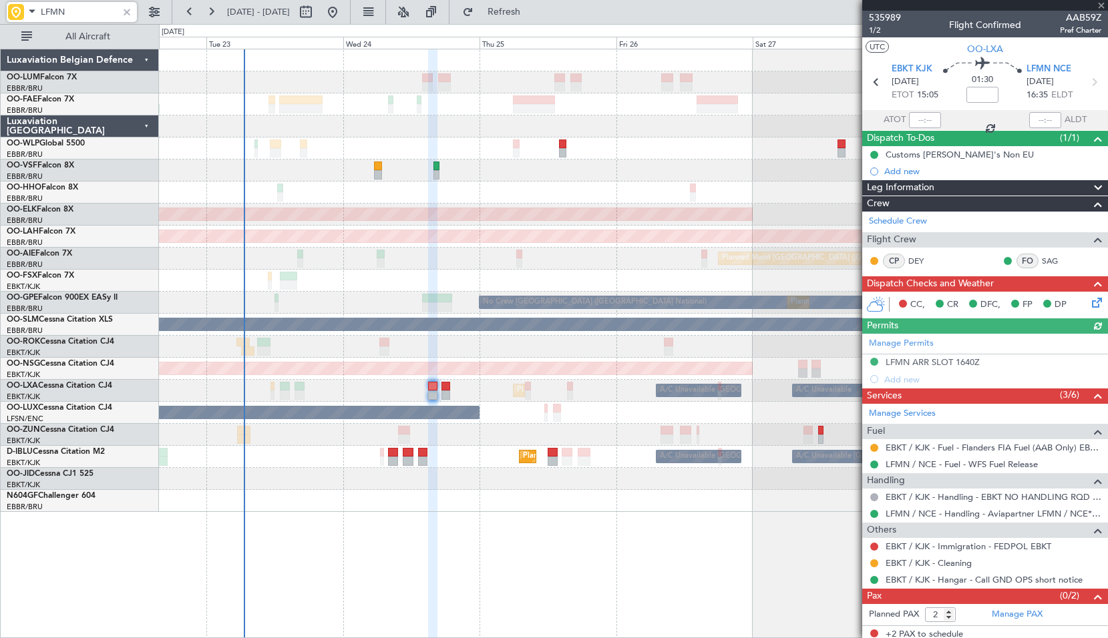
click at [479, 393] on div "Planned Maint Kortrijk-Wevelgem A/C Unavailable Brussels (Brussels National) A/…" at bounding box center [633, 391] width 948 height 22
type input "-00:10"
type input "0"
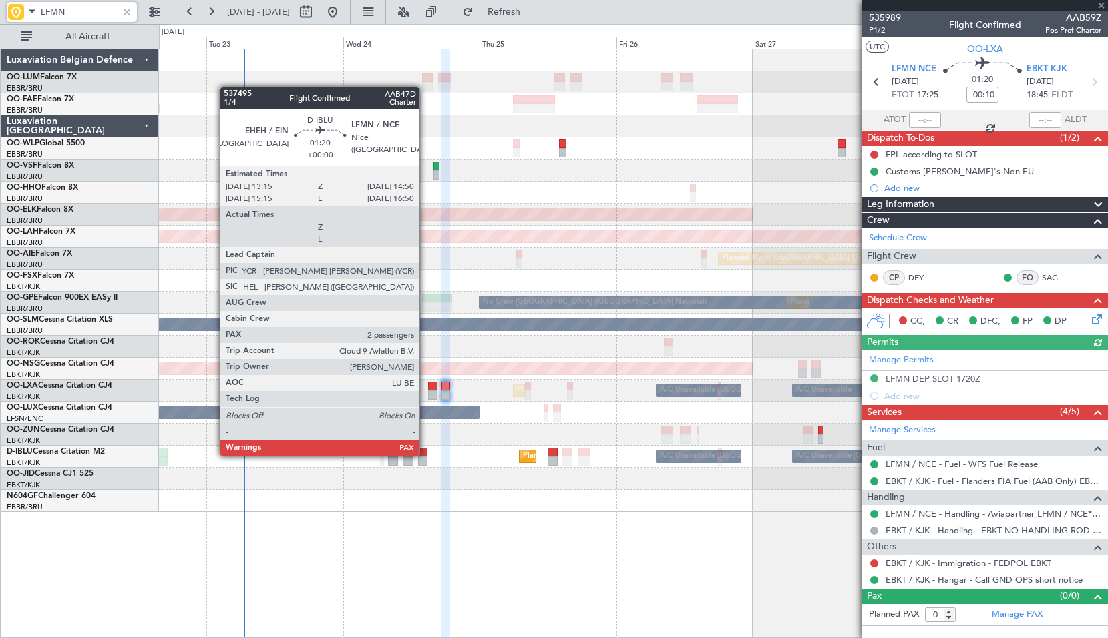
click at [425, 455] on div at bounding box center [422, 452] width 9 height 9
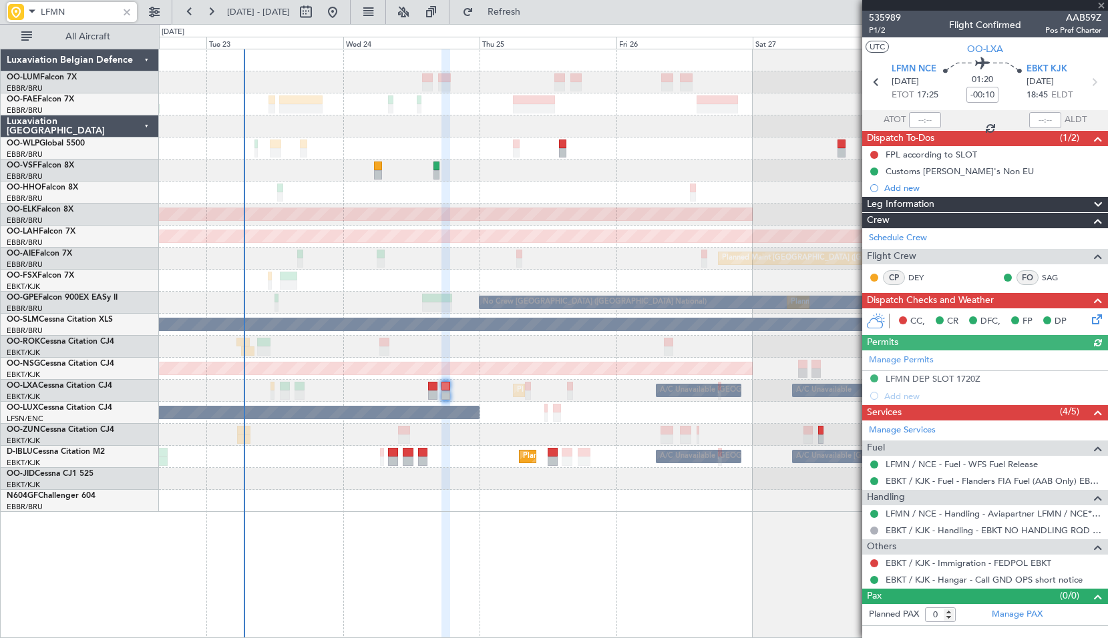
click at [543, 487] on div "Planned Maint Kortrijk-[GEOGRAPHIC_DATA]" at bounding box center [633, 479] width 948 height 22
type input "2"
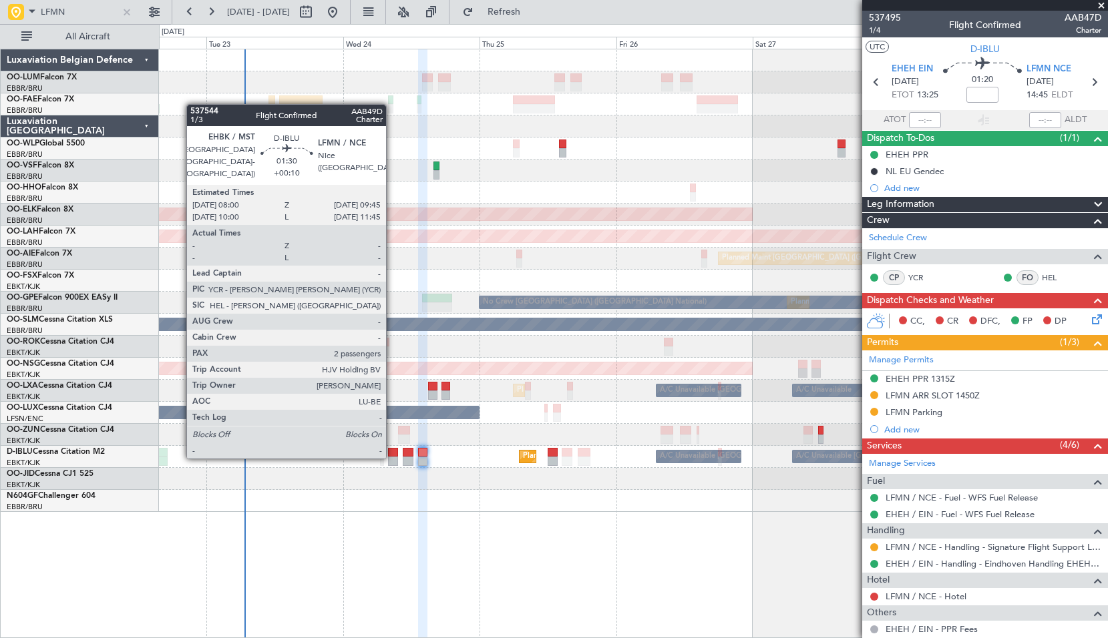
click at [392, 457] on div at bounding box center [393, 461] width 10 height 9
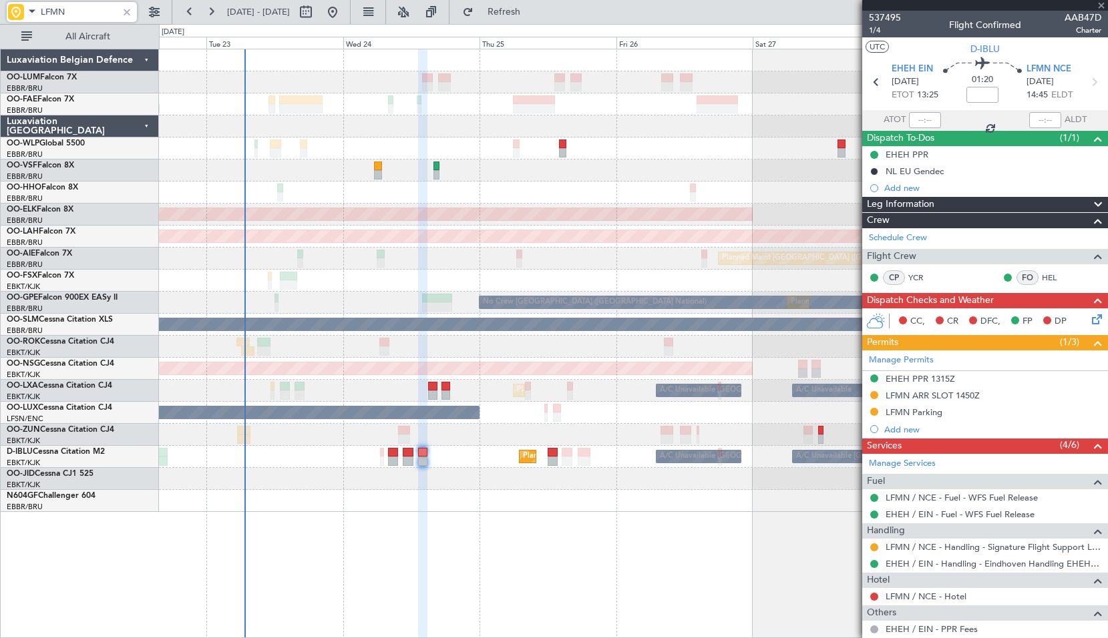
click at [461, 485] on div "Planned Maint Kortrijk-[GEOGRAPHIC_DATA]" at bounding box center [633, 479] width 948 height 22
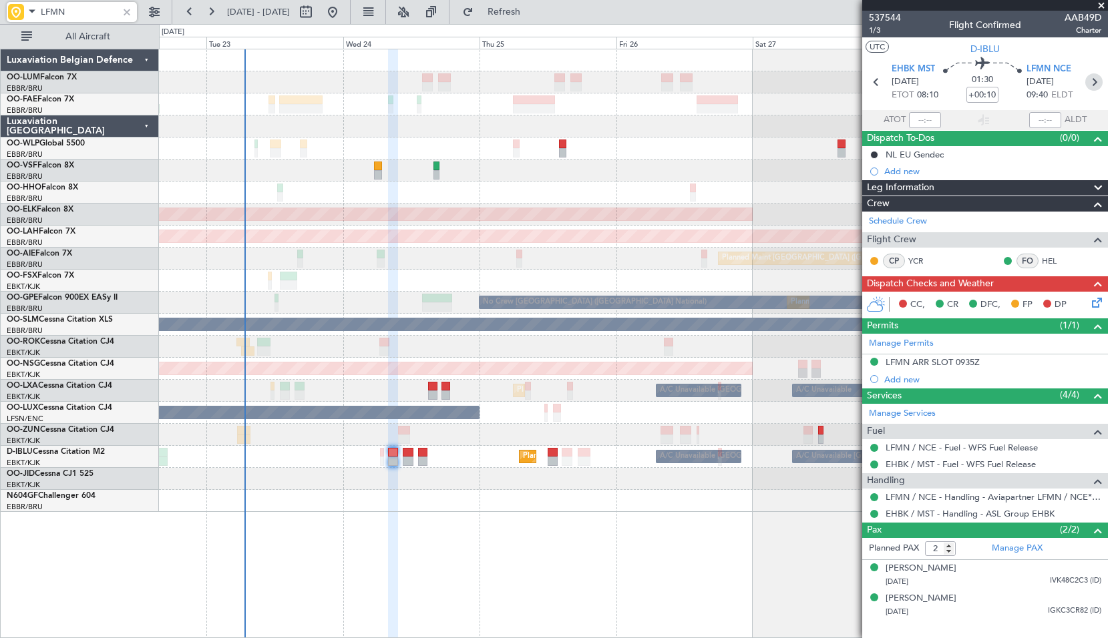
click at [1093, 86] on icon at bounding box center [1093, 81] width 17 height 17
type input "+00:05"
type input "0"
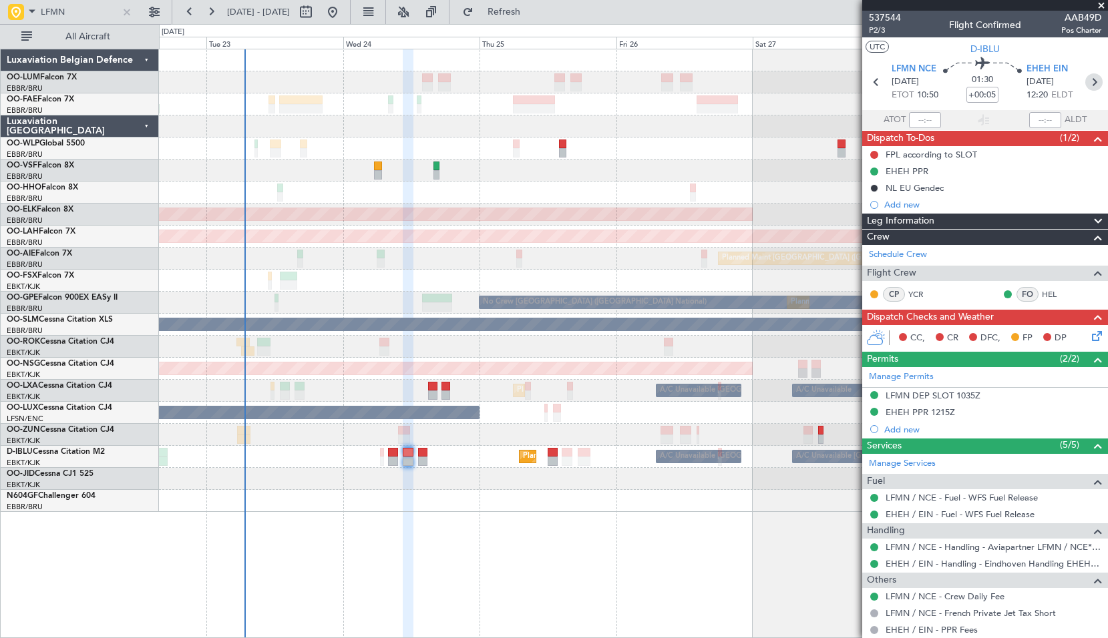
click at [1089, 83] on icon at bounding box center [1093, 81] width 17 height 17
type input "2"
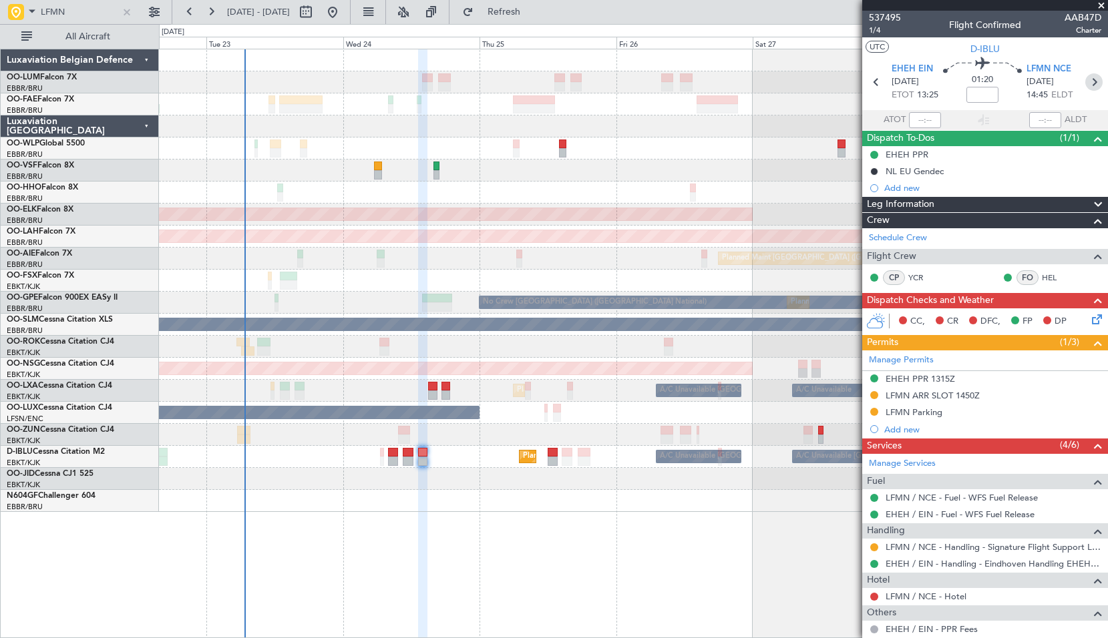
click at [1086, 87] on icon at bounding box center [1093, 81] width 17 height 17
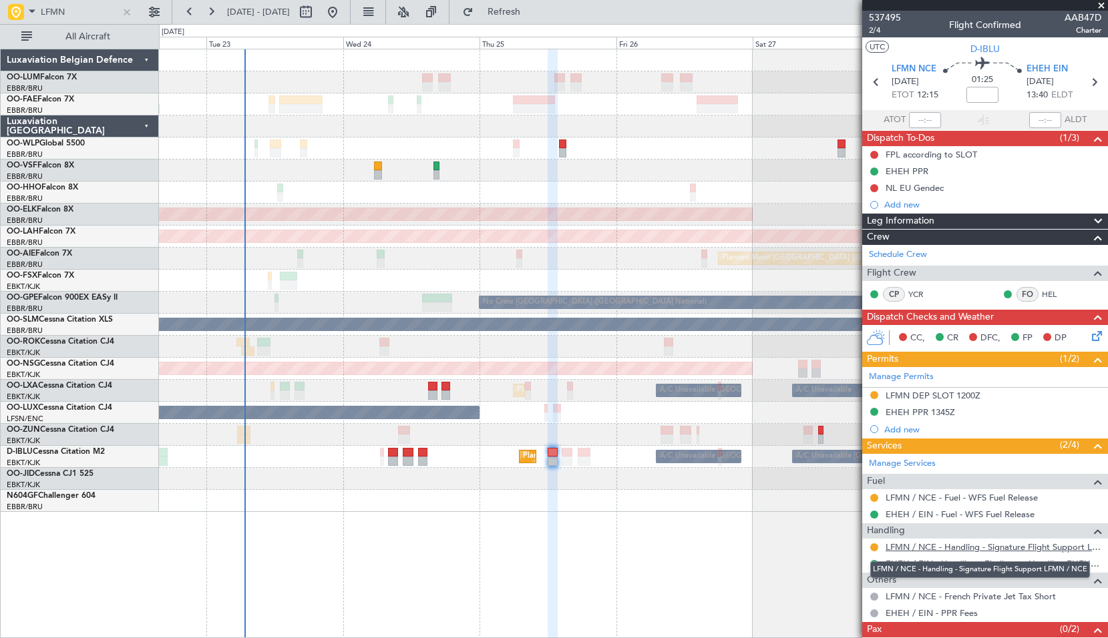
click at [994, 549] on link "LFMN / NCE - Handling - Signature Flight Support LFMN / NCE" at bounding box center [993, 547] width 216 height 11
click at [34, 13] on span at bounding box center [32, 11] width 16 height 17
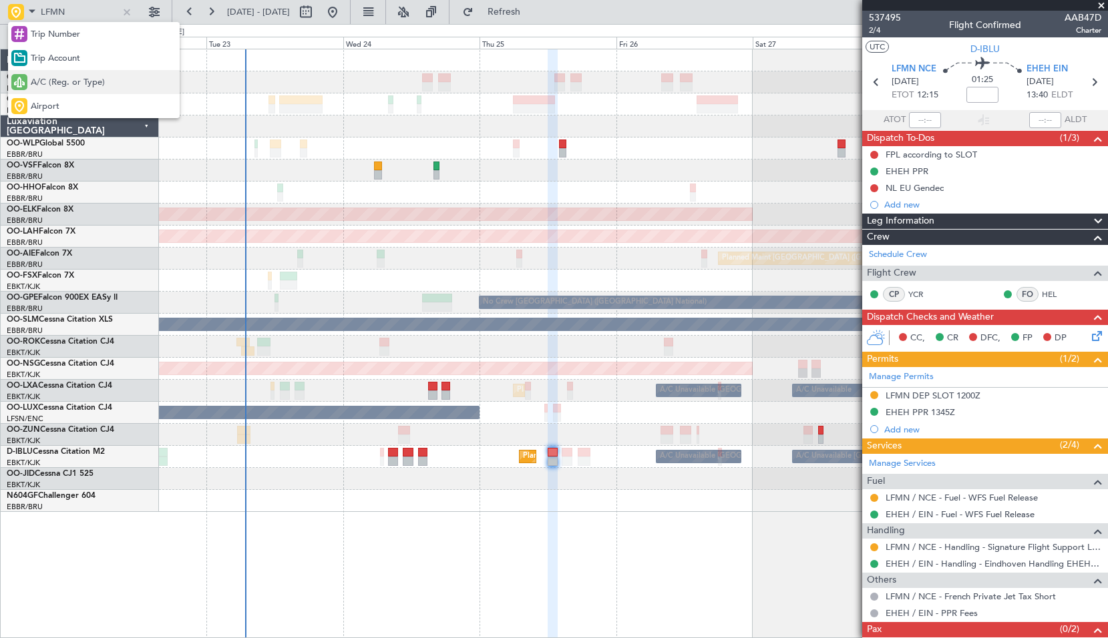
drag, startPoint x: 48, startPoint y: 83, endPoint x: 61, endPoint y: 22, distance: 62.2
click at [48, 82] on span "A/C (Reg. or Type)" at bounding box center [68, 82] width 74 height 13
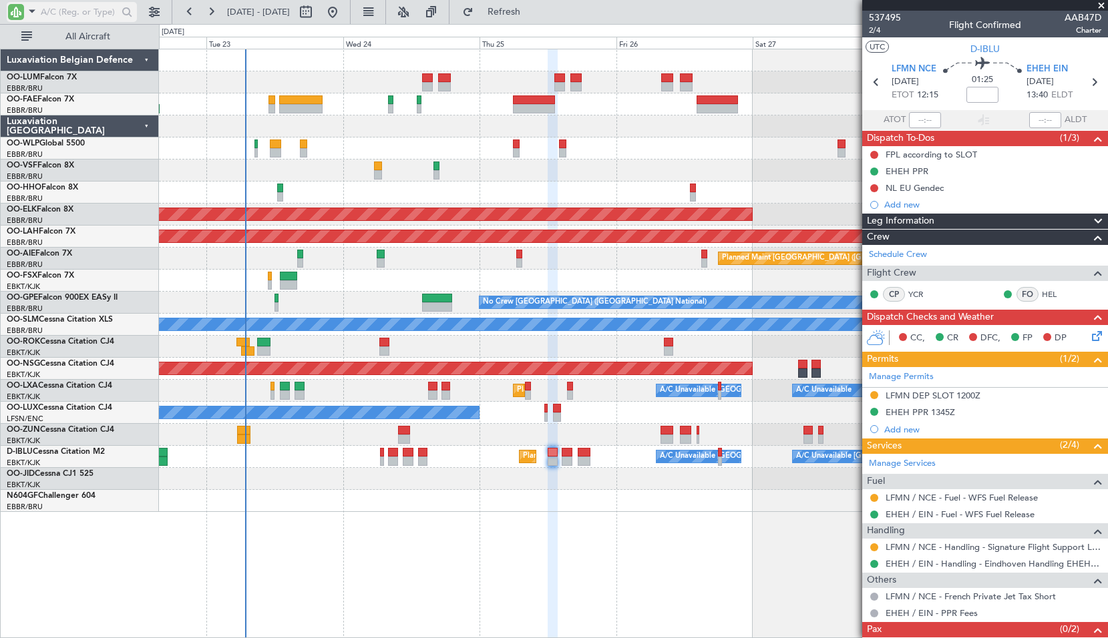
click at [66, 13] on input "text" at bounding box center [79, 12] width 77 height 20
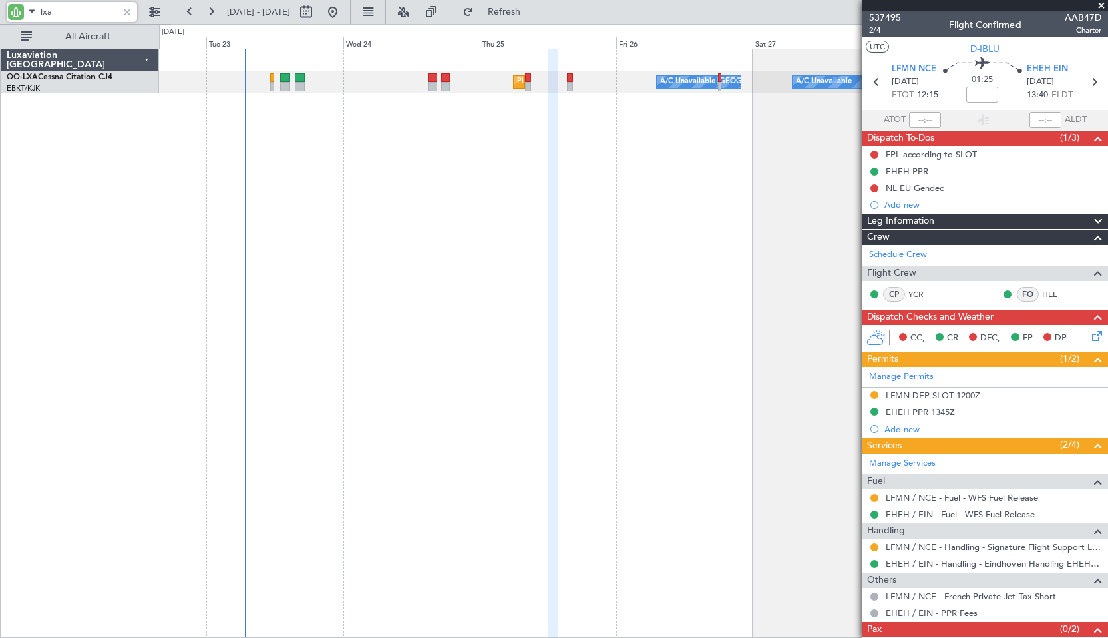
type input "lxa"
click at [25, 13] on span at bounding box center [32, 11] width 16 height 17
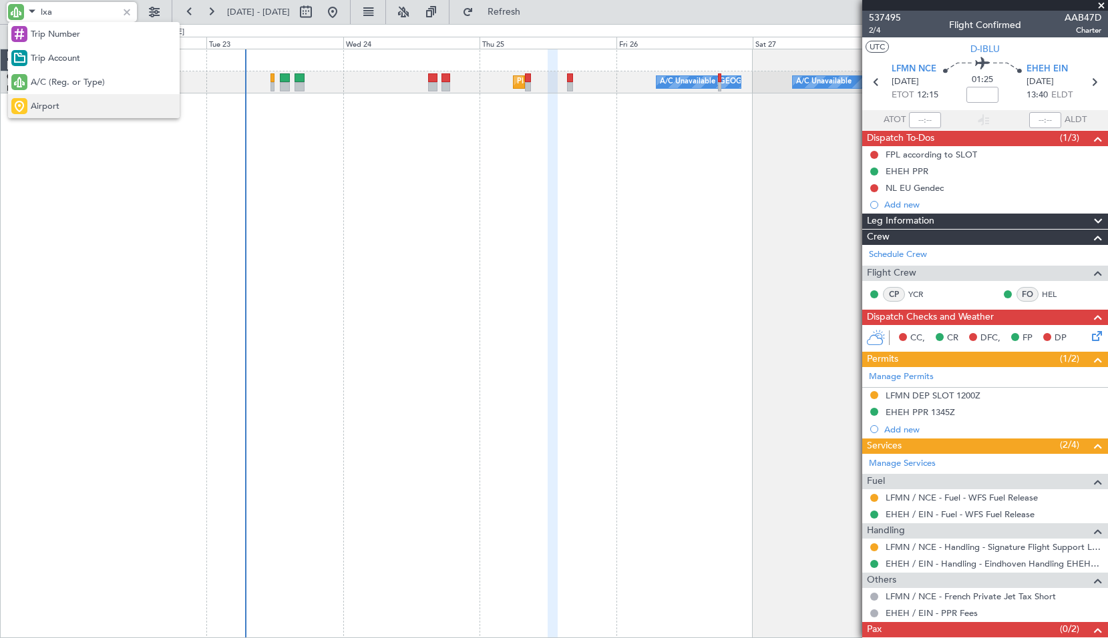
click at [45, 106] on span "Airport" at bounding box center [45, 106] width 29 height 13
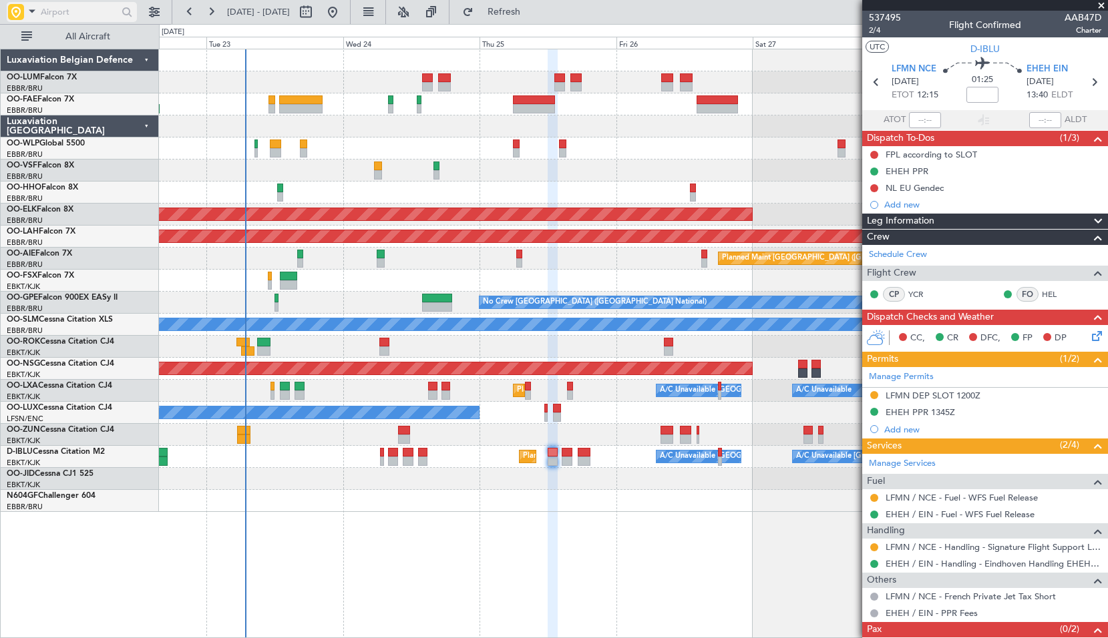
click at [64, 12] on input "text" at bounding box center [79, 12] width 77 height 20
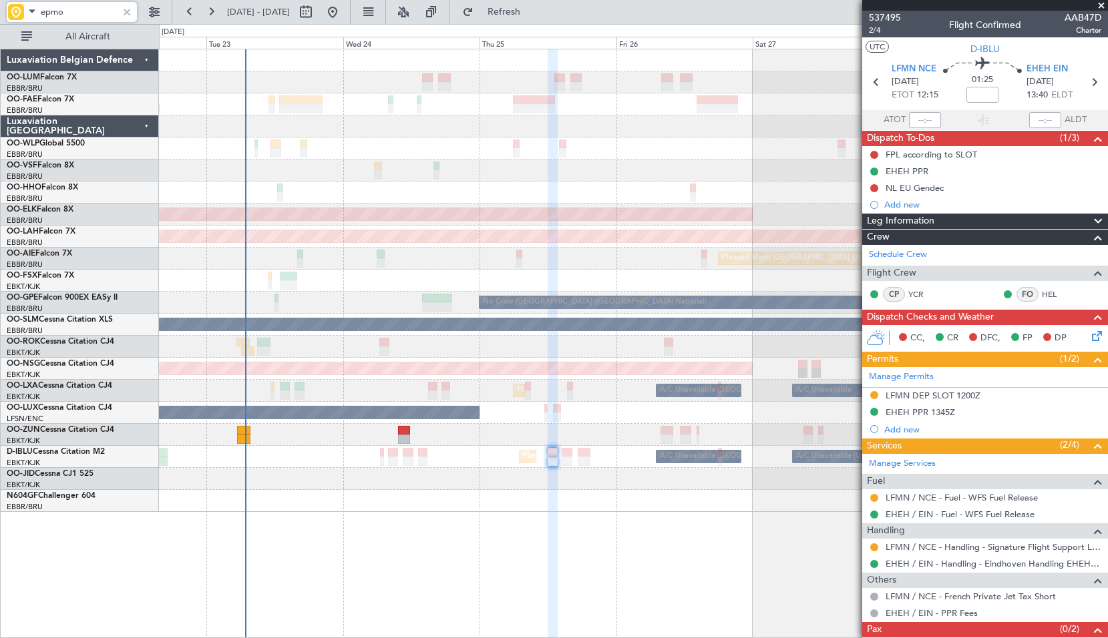
type input "epmo"
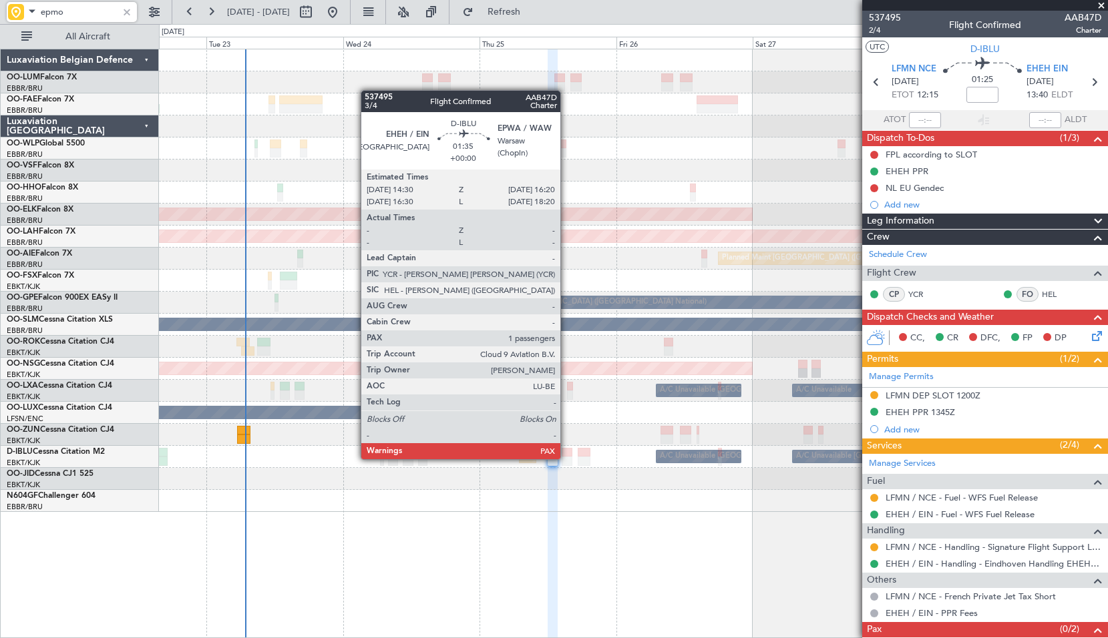
click at [566, 458] on div at bounding box center [567, 461] width 11 height 9
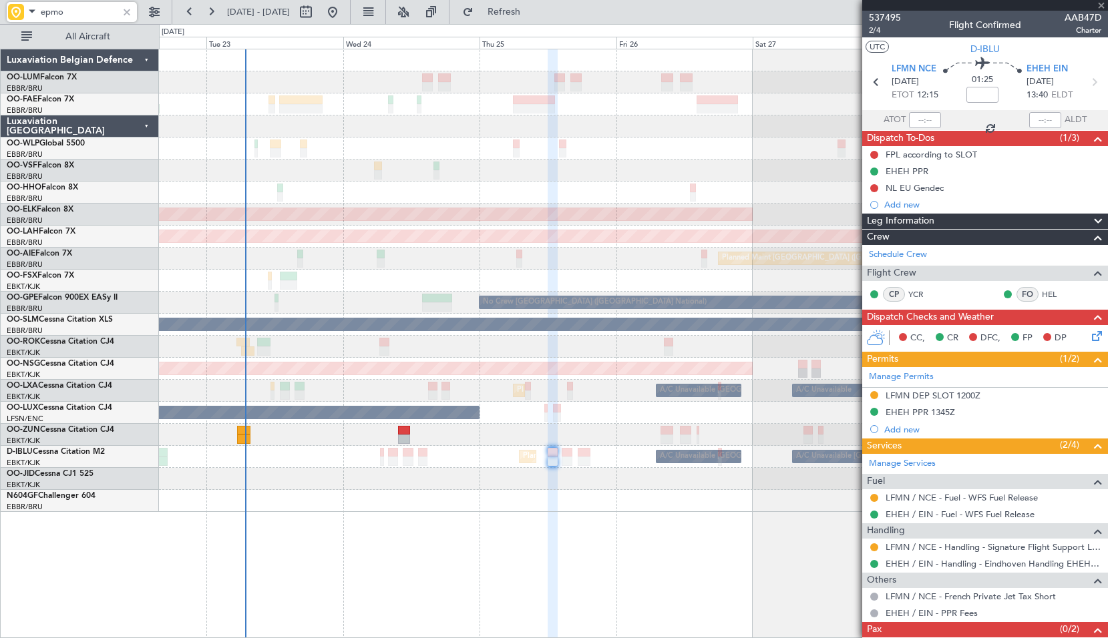
click at [565, 484] on div "Planned Maint Kortrijk-[GEOGRAPHIC_DATA]" at bounding box center [633, 479] width 948 height 22
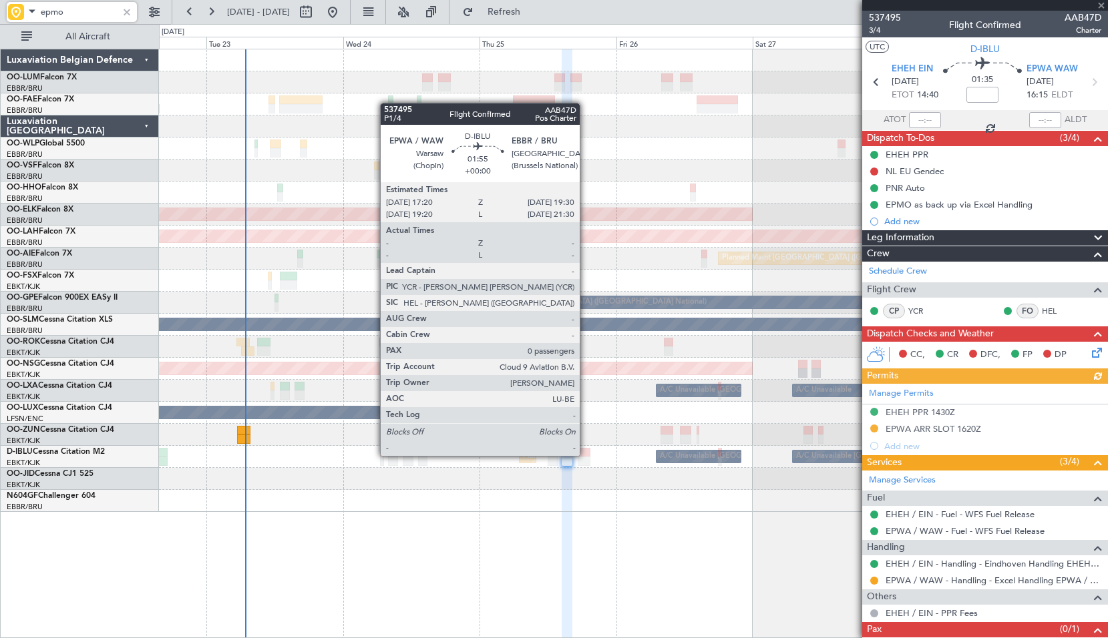
click at [586, 456] on div at bounding box center [584, 452] width 13 height 9
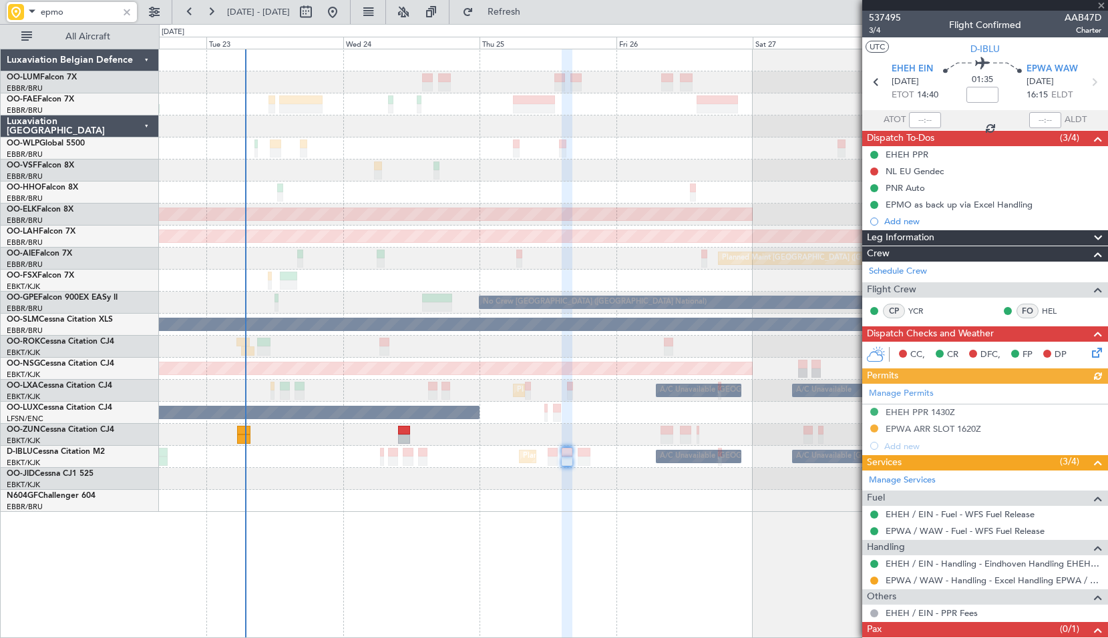
click at [605, 475] on div "Planned Maint Kortrijk-[GEOGRAPHIC_DATA]" at bounding box center [633, 479] width 948 height 22
type input "0"
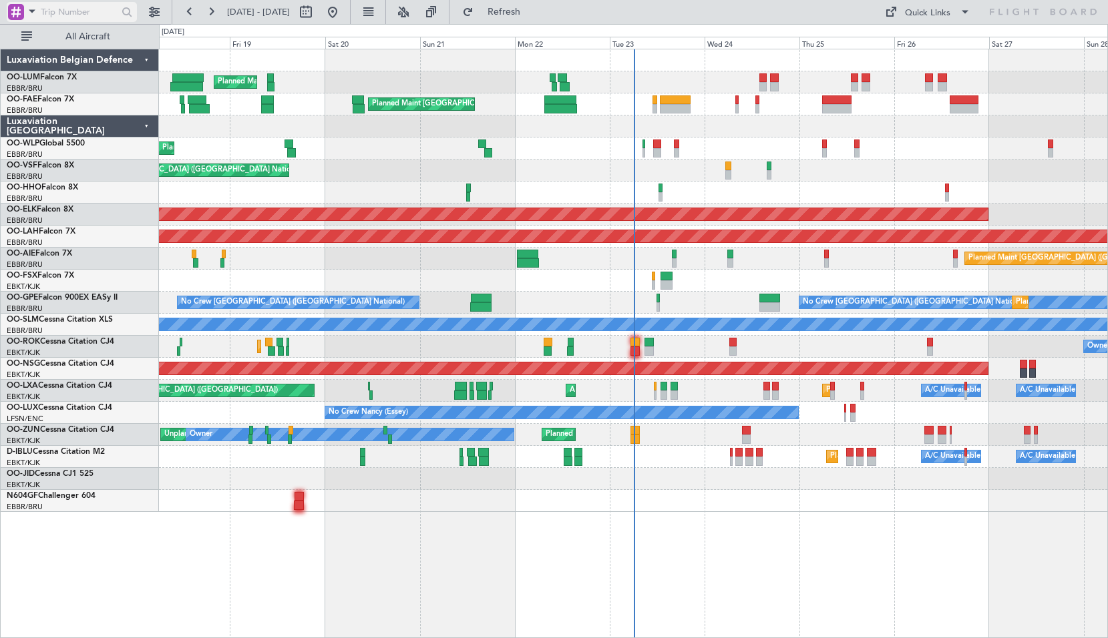
click at [30, 15] on span at bounding box center [32, 11] width 16 height 17
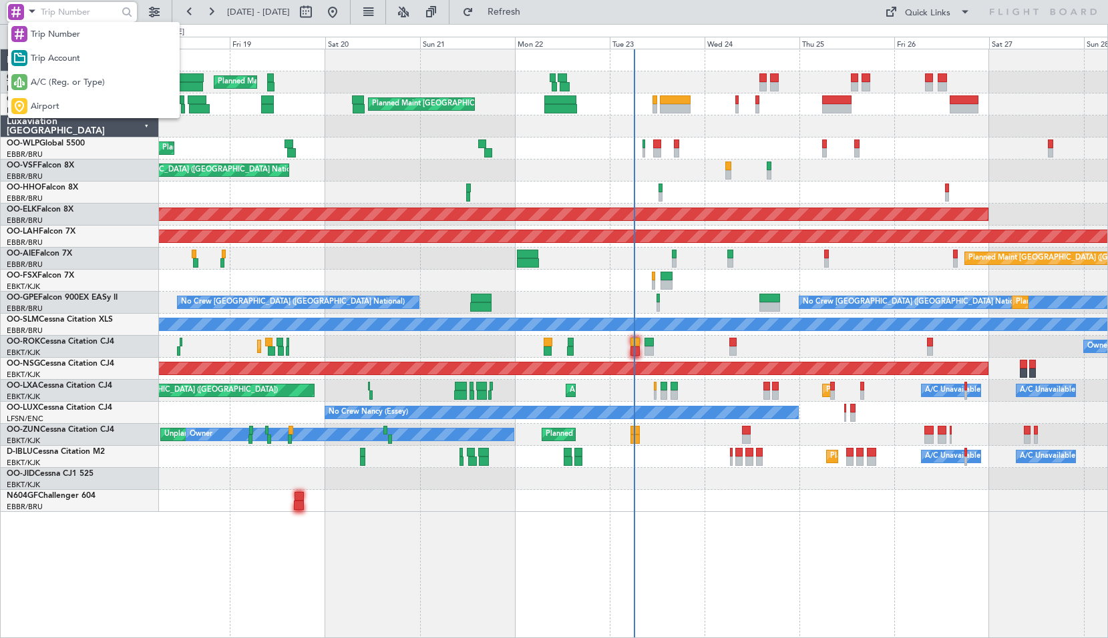
drag, startPoint x: 38, startPoint y: 79, endPoint x: 29, endPoint y: 75, distance: 10.5
click at [37, 79] on span "A/C (Reg. or Type)" at bounding box center [68, 82] width 74 height 13
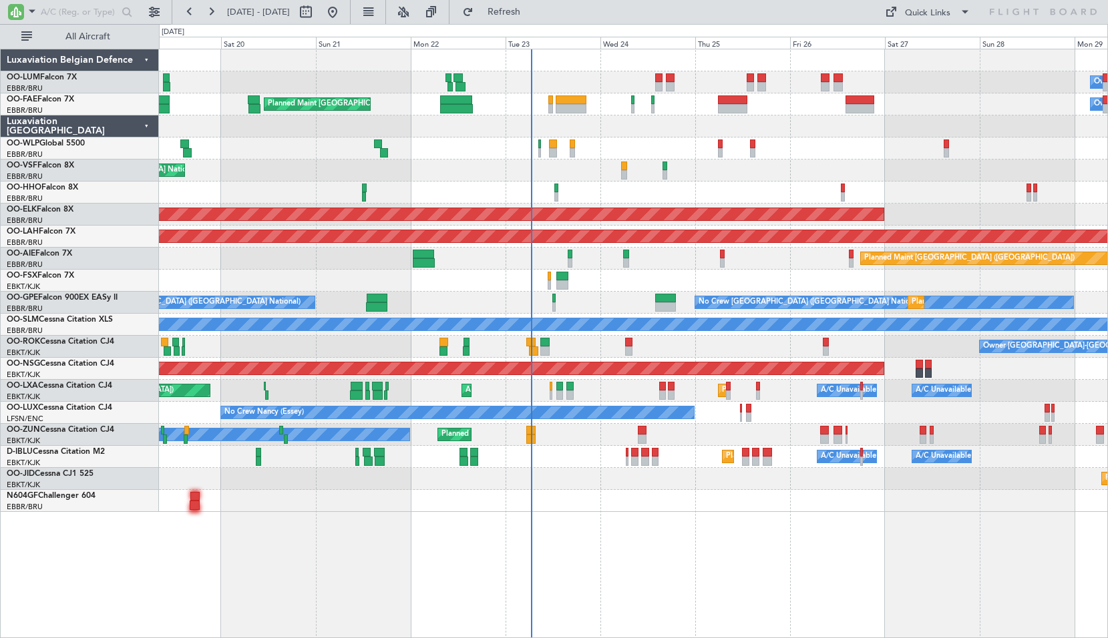
click at [727, 183] on div at bounding box center [633, 193] width 948 height 22
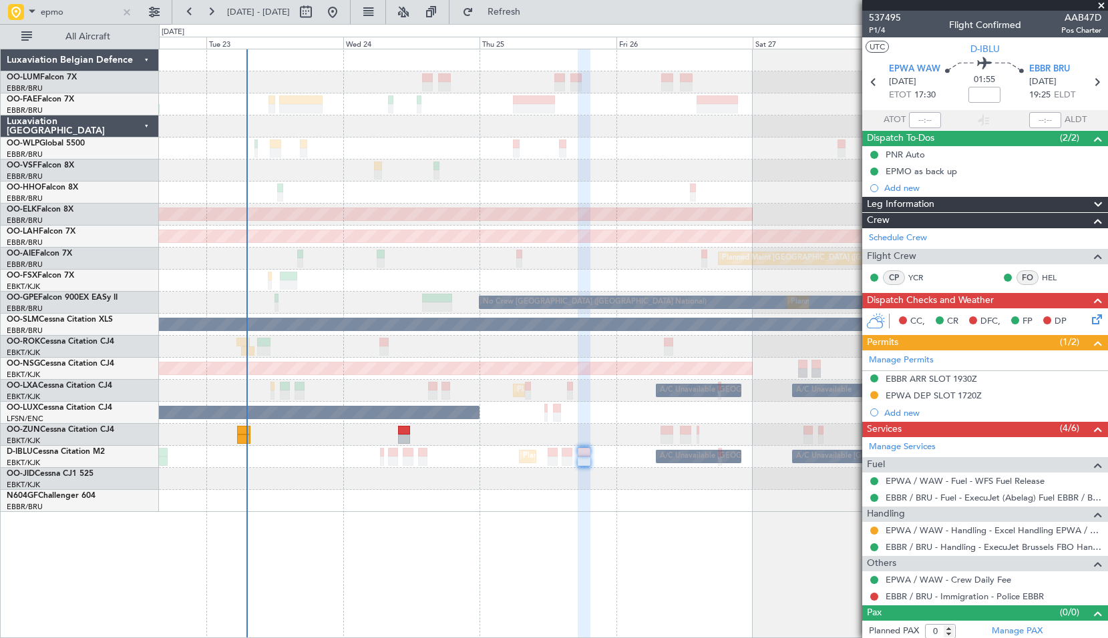
drag, startPoint x: 1099, startPoint y: 7, endPoint x: 1072, endPoint y: 11, distance: 27.7
click at [1099, 7] on span at bounding box center [1100, 6] width 13 height 12
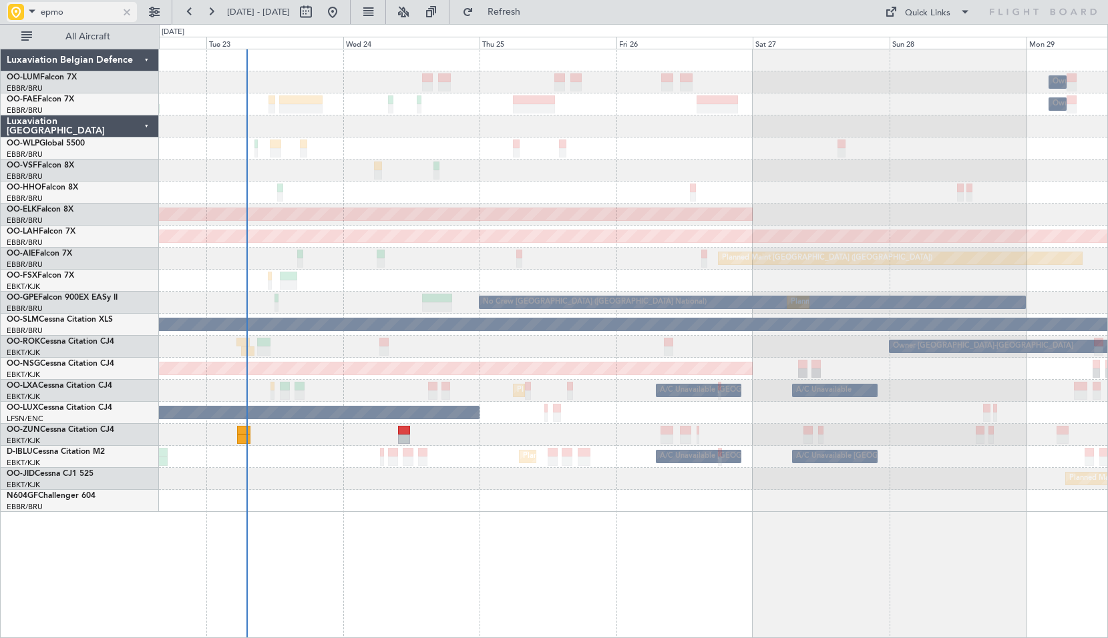
click at [124, 13] on div at bounding box center [127, 12] width 15 height 15
